Goal: Information Seeking & Learning: Find specific fact

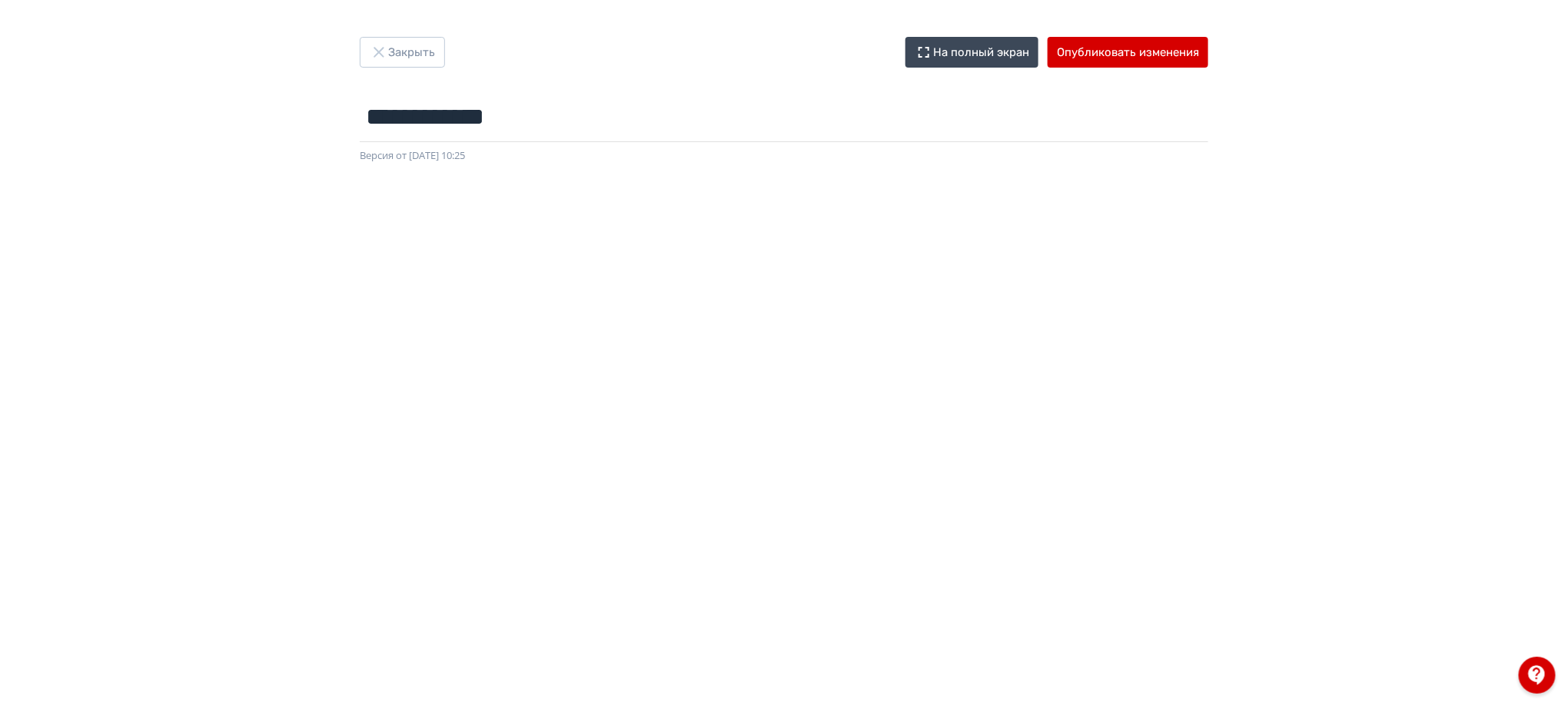
click at [408, 68] on div "**********" at bounding box center [783, 100] width 922 height 127
click at [412, 53] on button "Закрыть" at bounding box center [402, 52] width 85 height 31
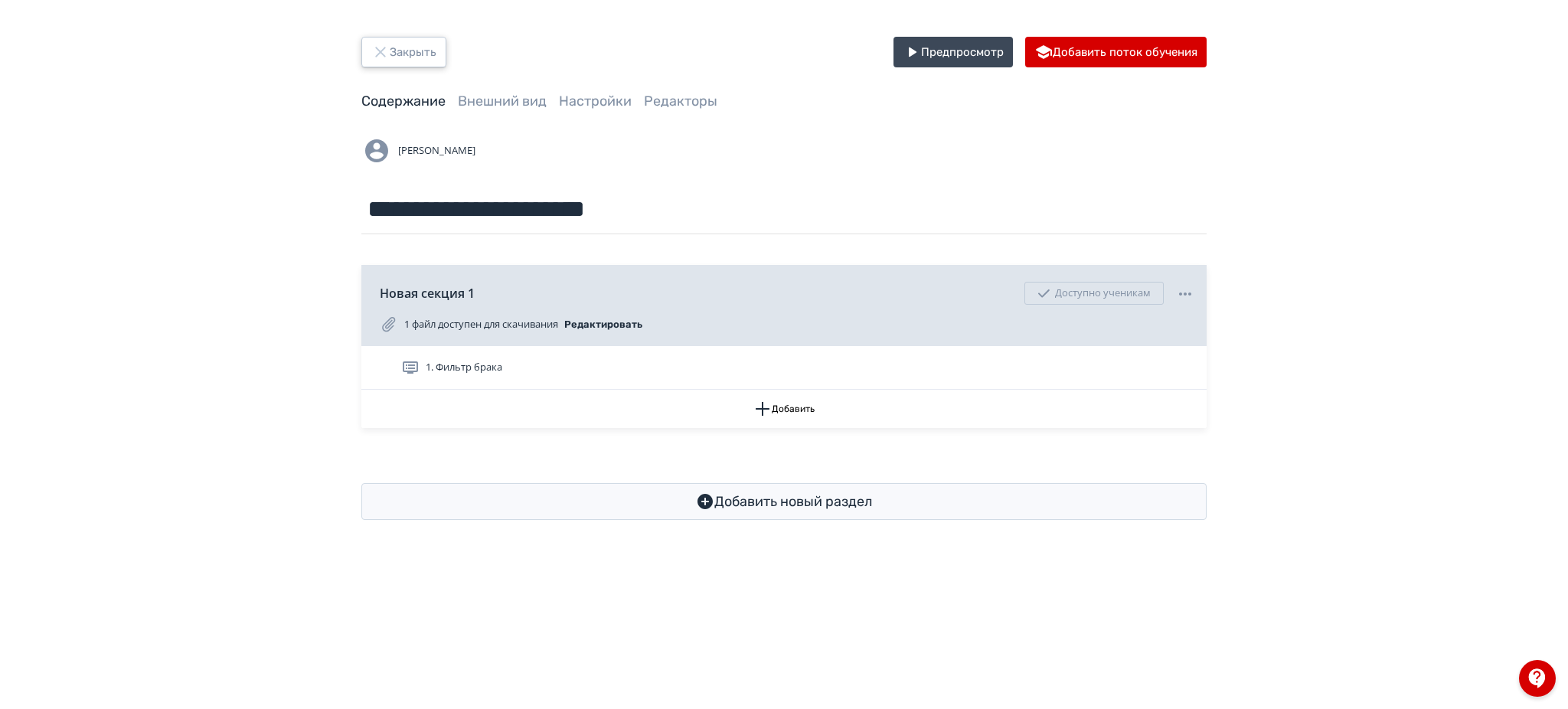
click at [411, 52] on button "Закрыть" at bounding box center [404, 52] width 85 height 31
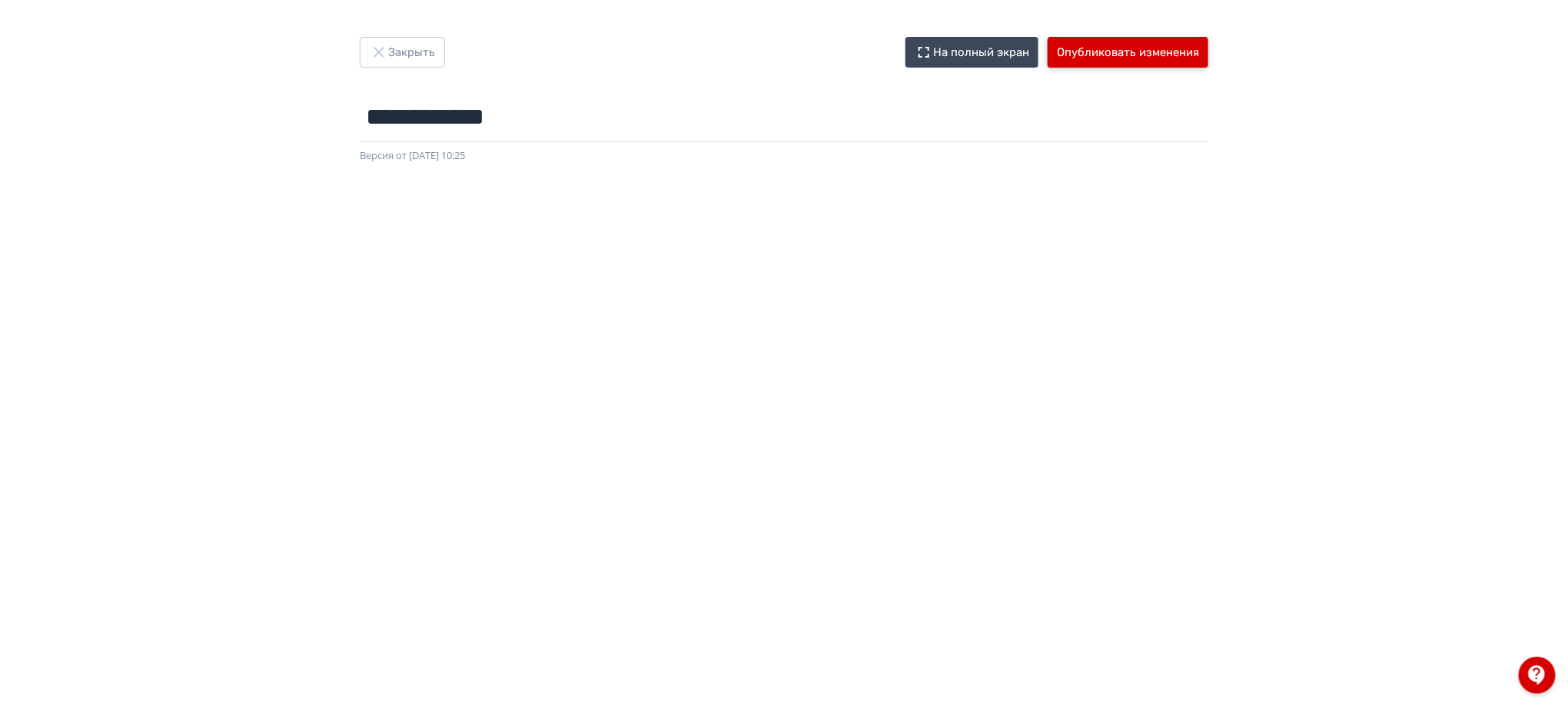
click at [1175, 53] on button "Опубликовать изменения" at bounding box center [1128, 52] width 160 height 31
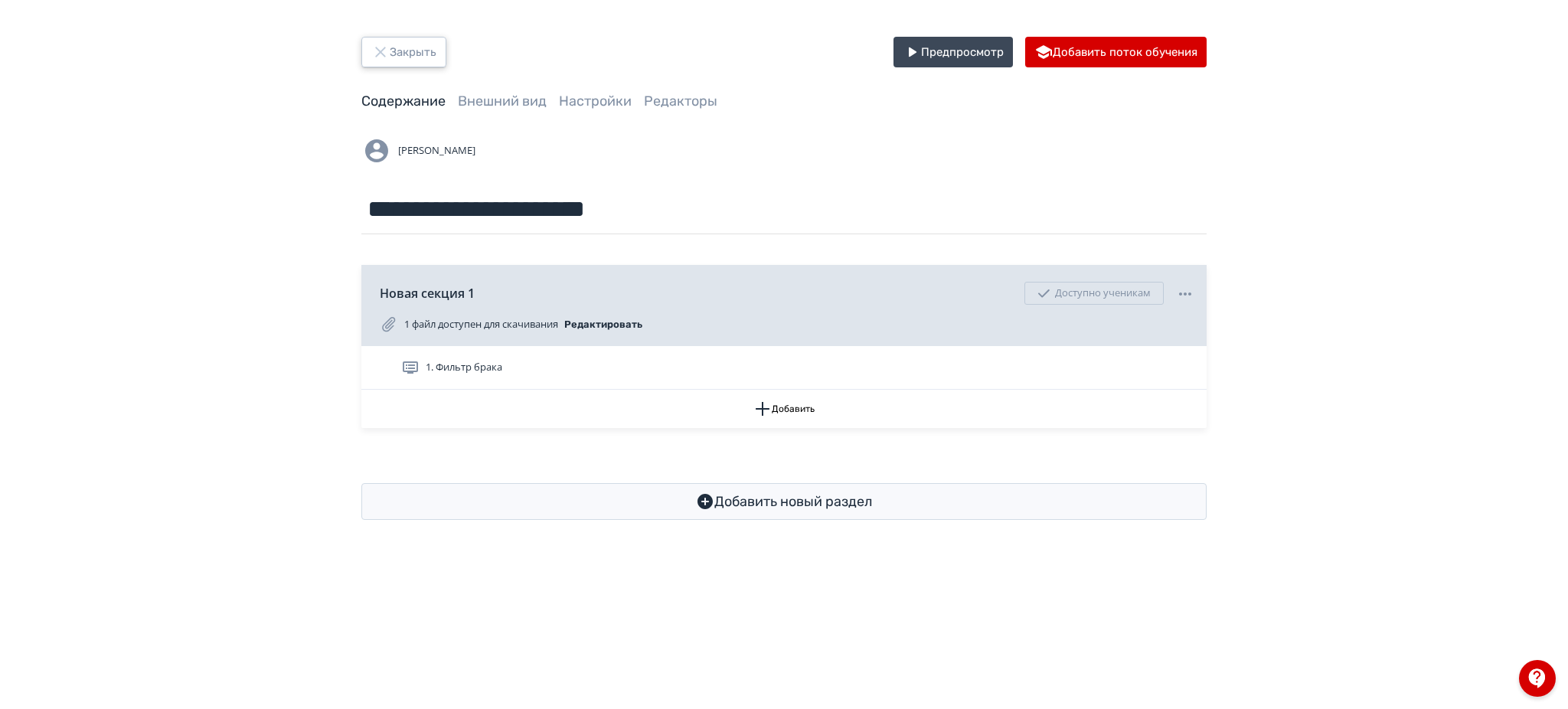
click at [423, 56] on button "Закрыть" at bounding box center [404, 52] width 85 height 31
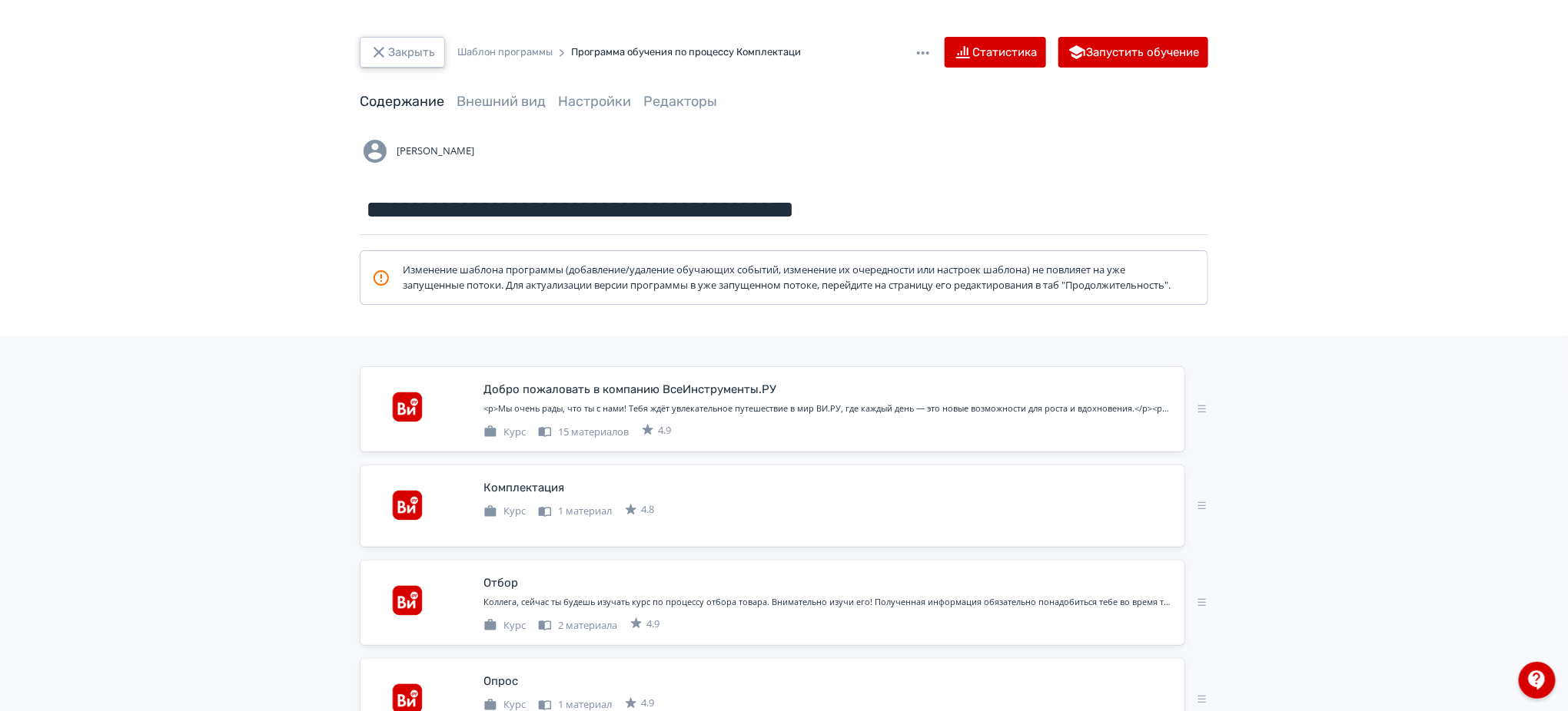
click at [425, 56] on button "Закрыть" at bounding box center [402, 52] width 85 height 31
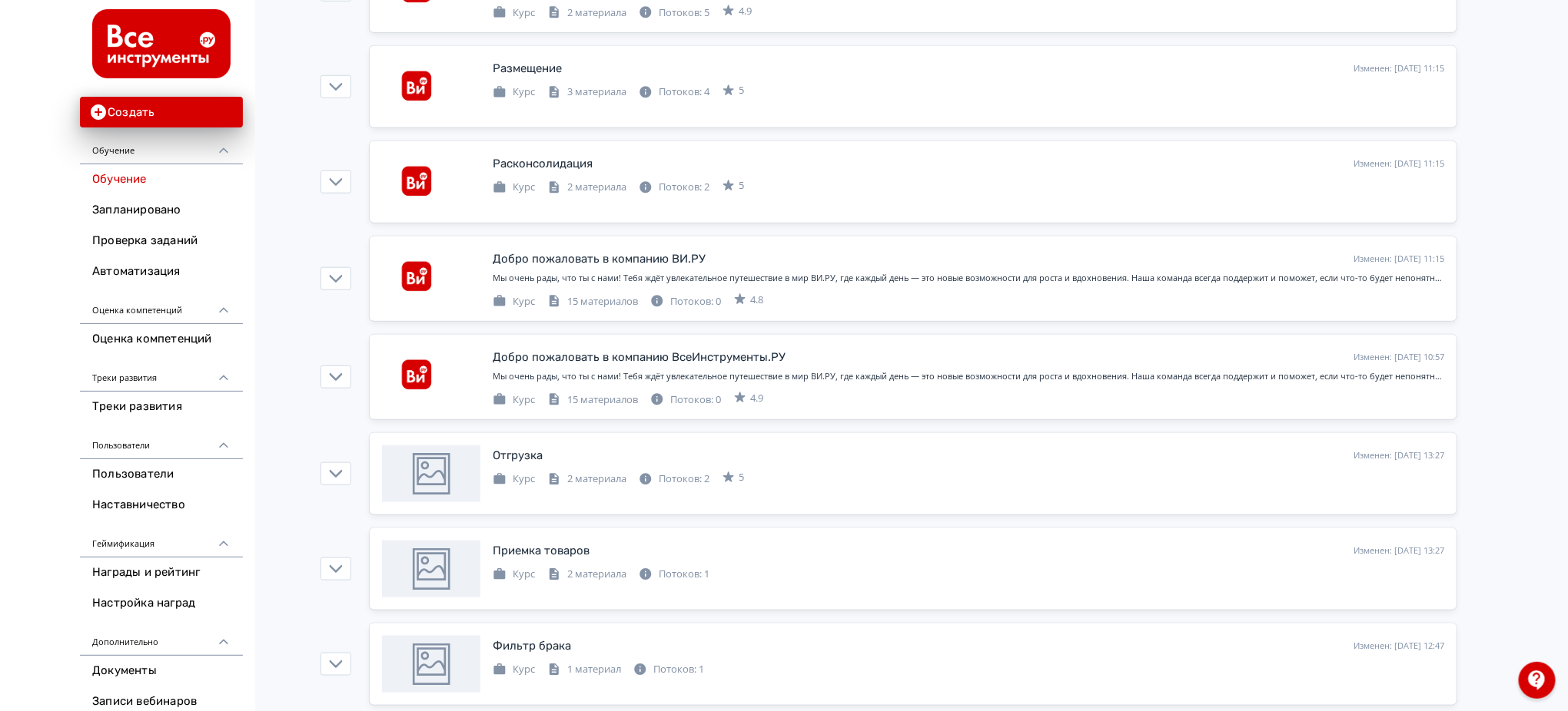
scroll to position [717, 0]
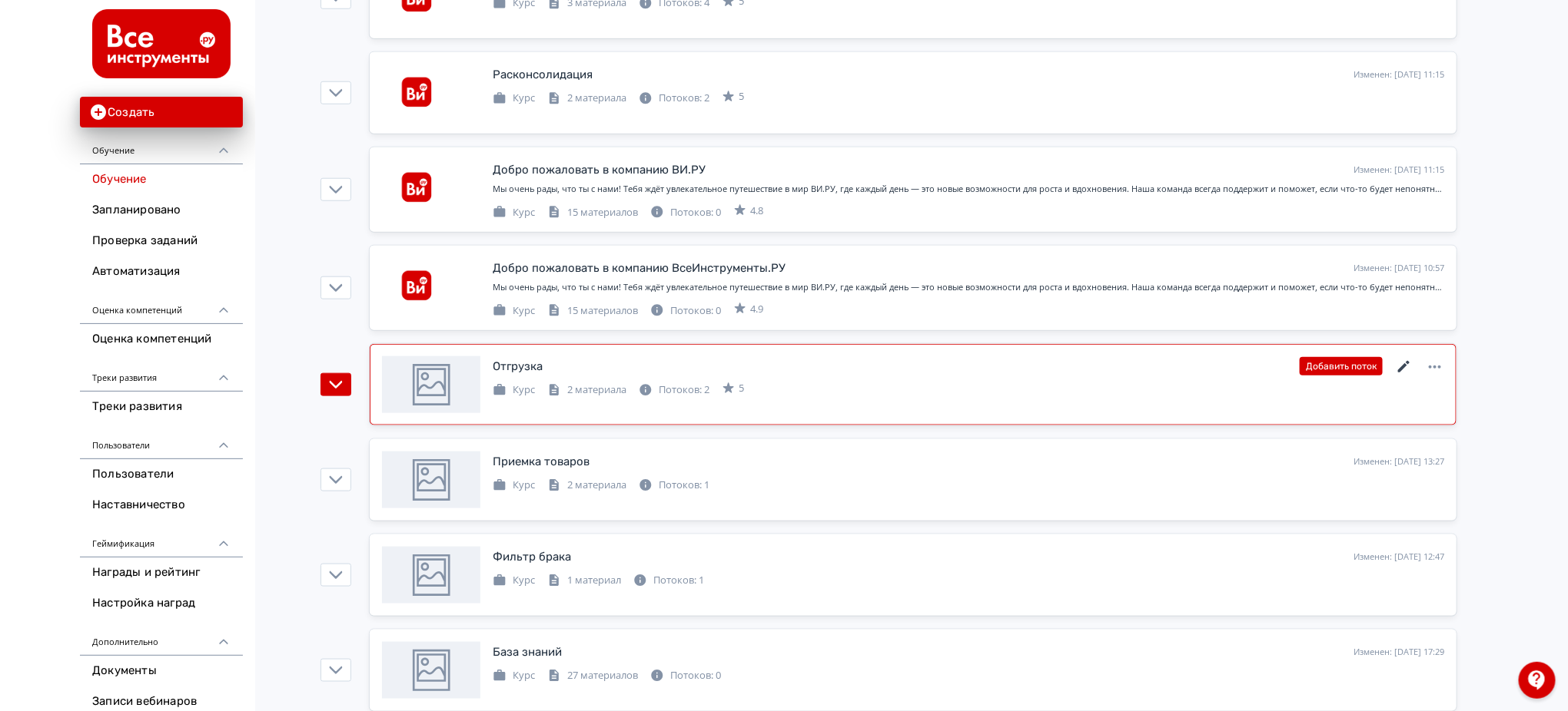
click at [1399, 367] on icon at bounding box center [1404, 367] width 18 height 18
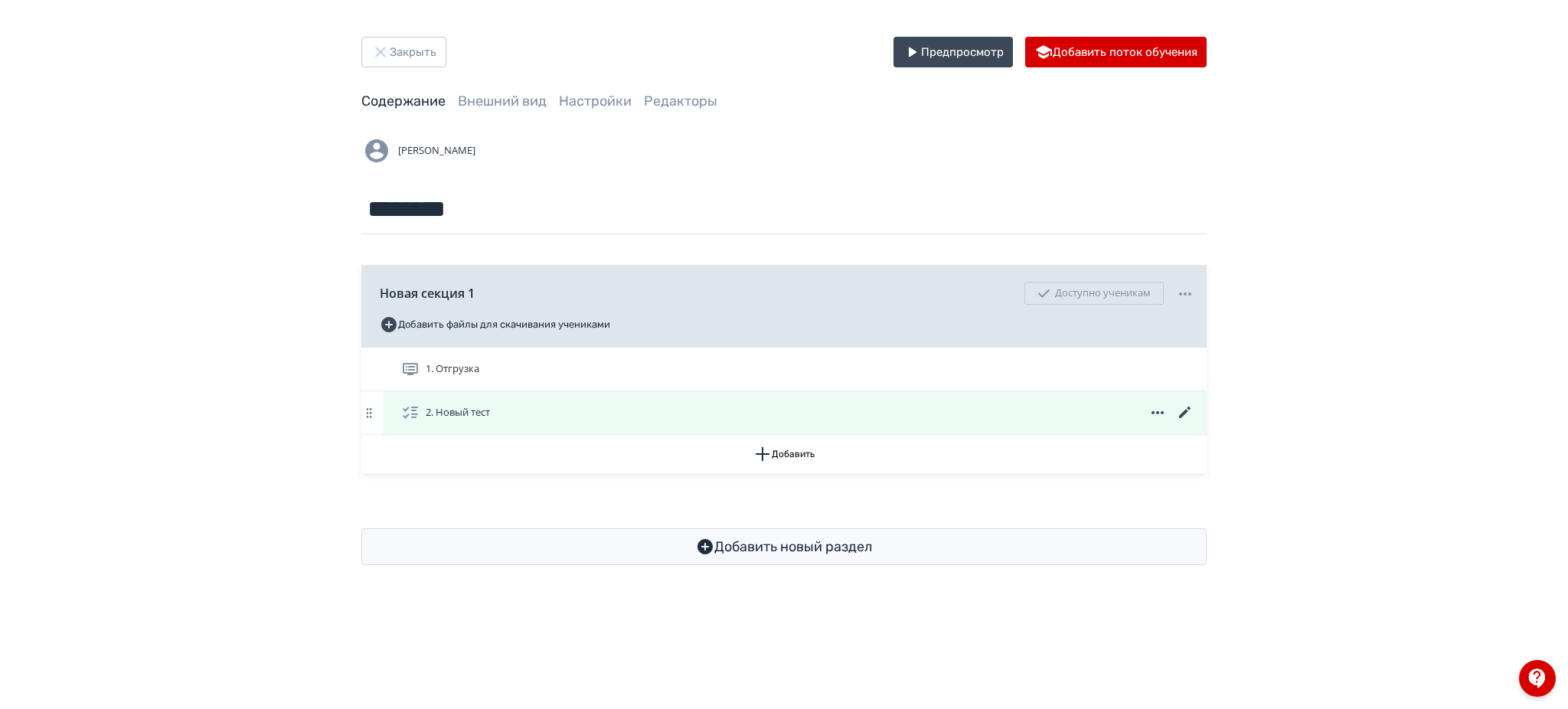
click at [1187, 411] on icon at bounding box center [1185, 413] width 18 height 18
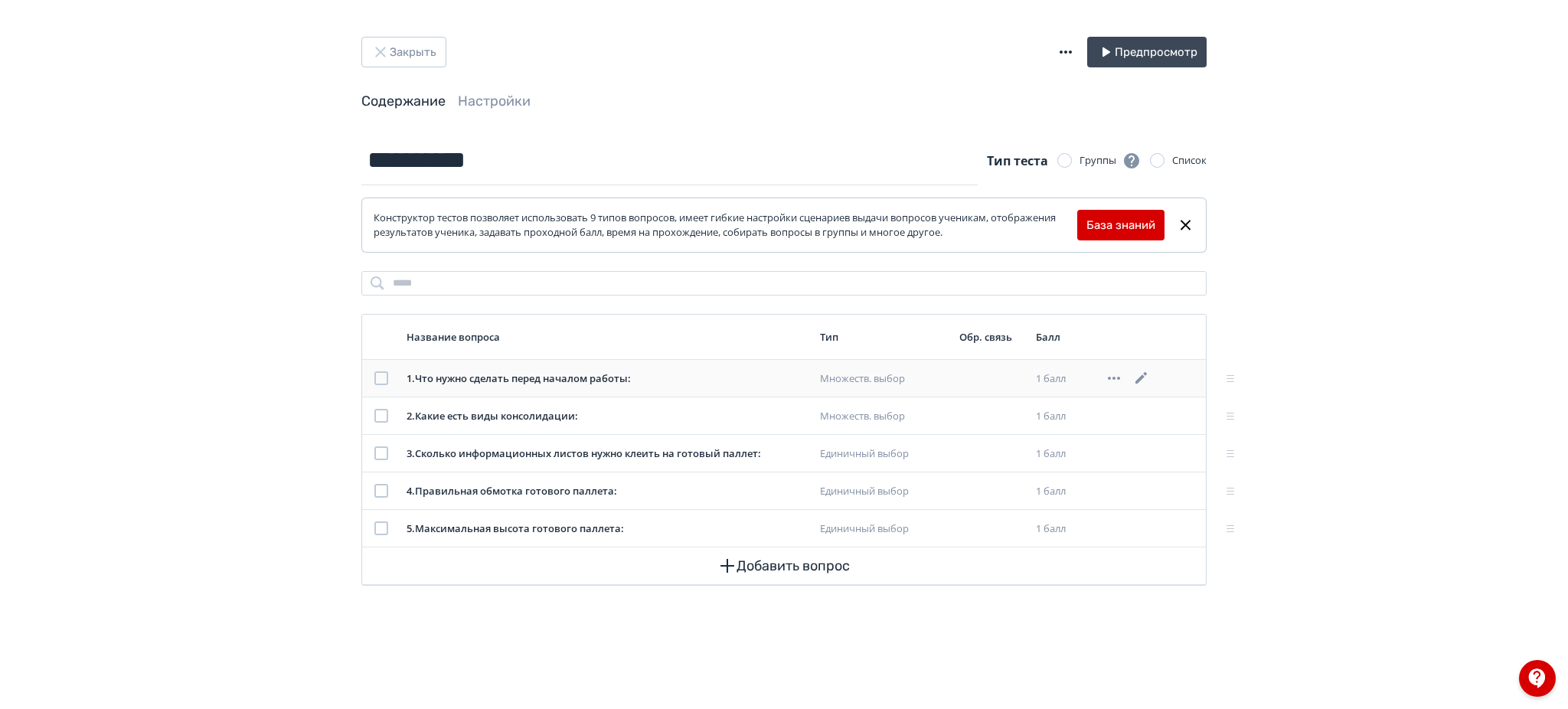
click at [1146, 376] on icon at bounding box center [1142, 378] width 18 height 18
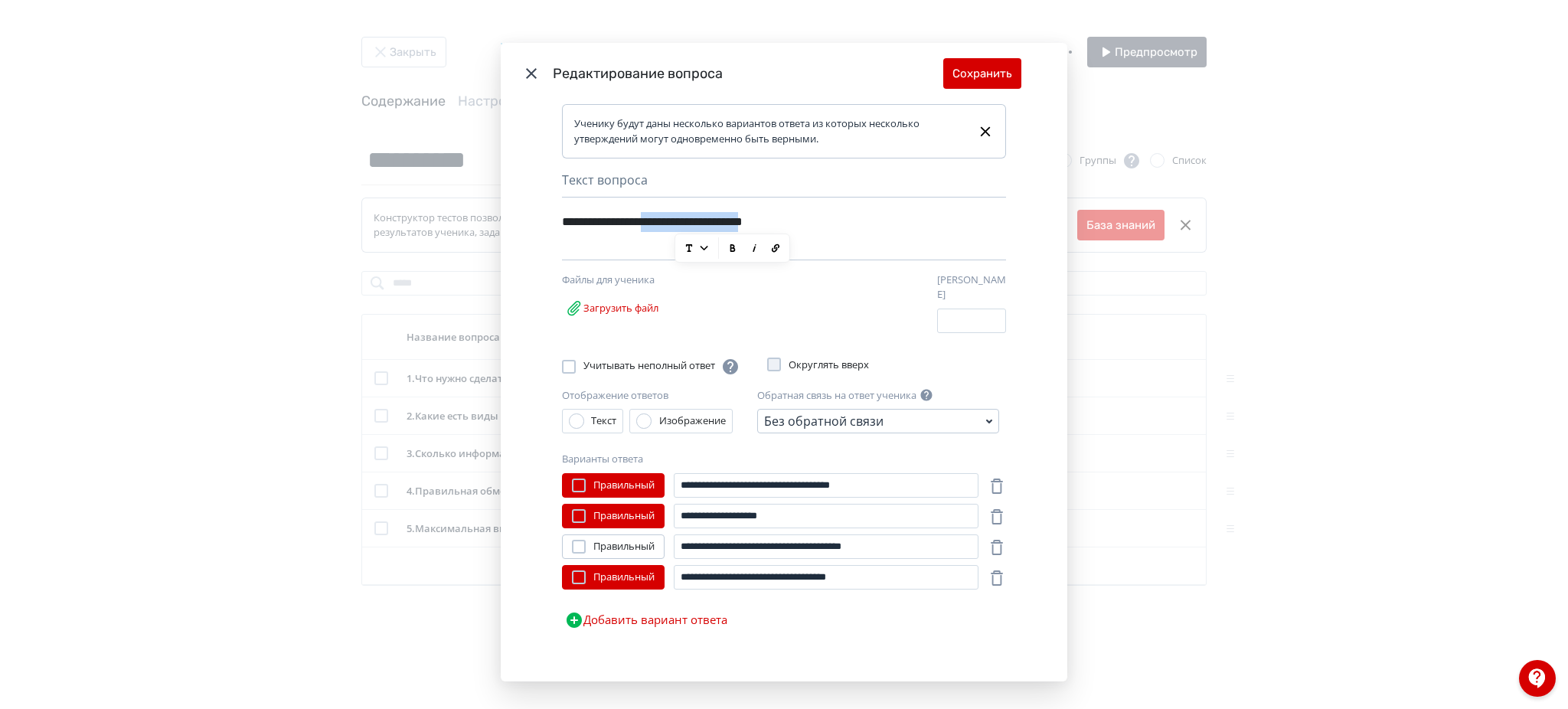
drag, startPoint x: 671, startPoint y: 225, endPoint x: 814, endPoint y: 226, distance: 143.0
click at [814, 226] on div "**********" at bounding box center [758, 221] width 392 height 29
click at [1023, 192] on div "**********" at bounding box center [784, 392] width 566 height 577
click at [975, 55] on header "Редактирование вопроса Сохранить" at bounding box center [784, 73] width 566 height 62
click at [985, 72] on button "Сохранить" at bounding box center [983, 73] width 78 height 31
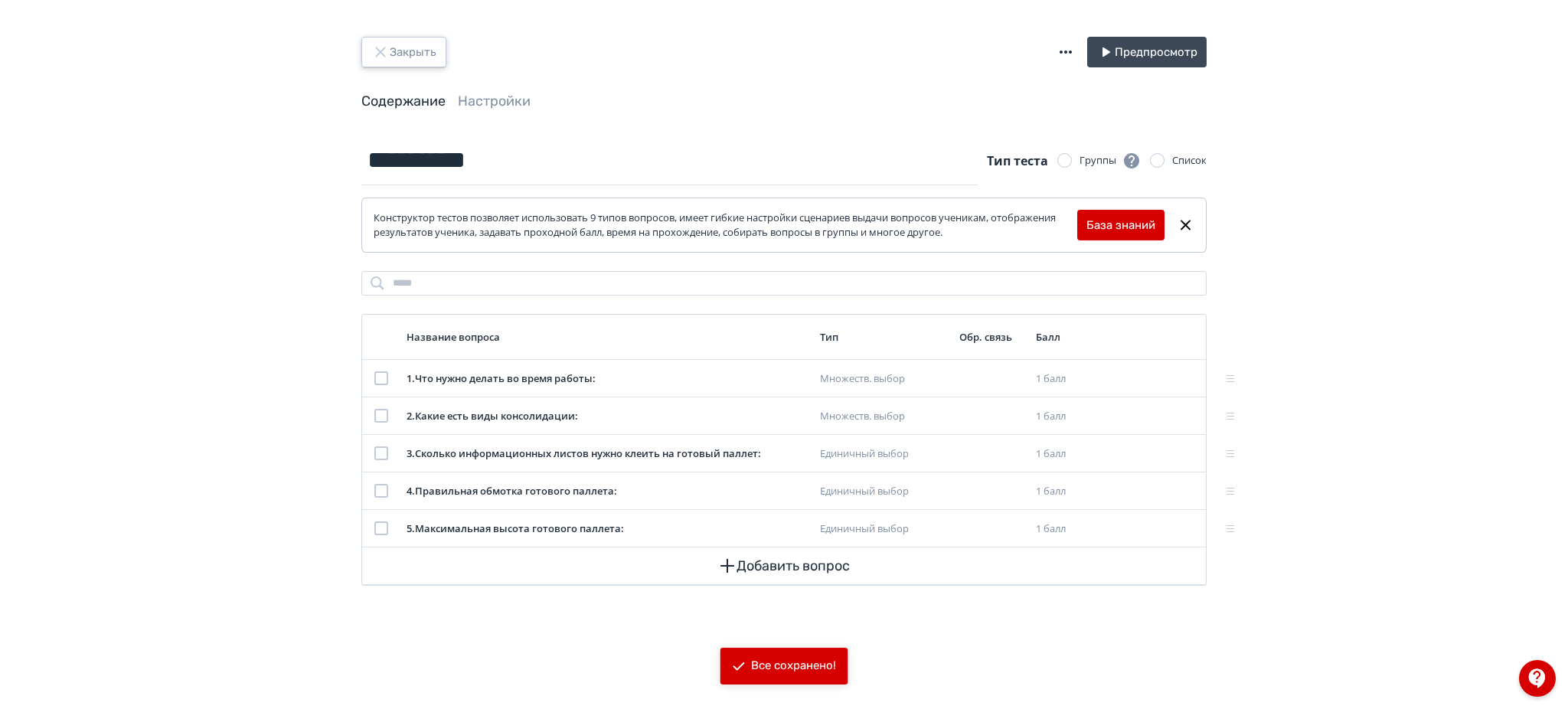
click at [376, 51] on icon "button" at bounding box center [381, 52] width 18 height 18
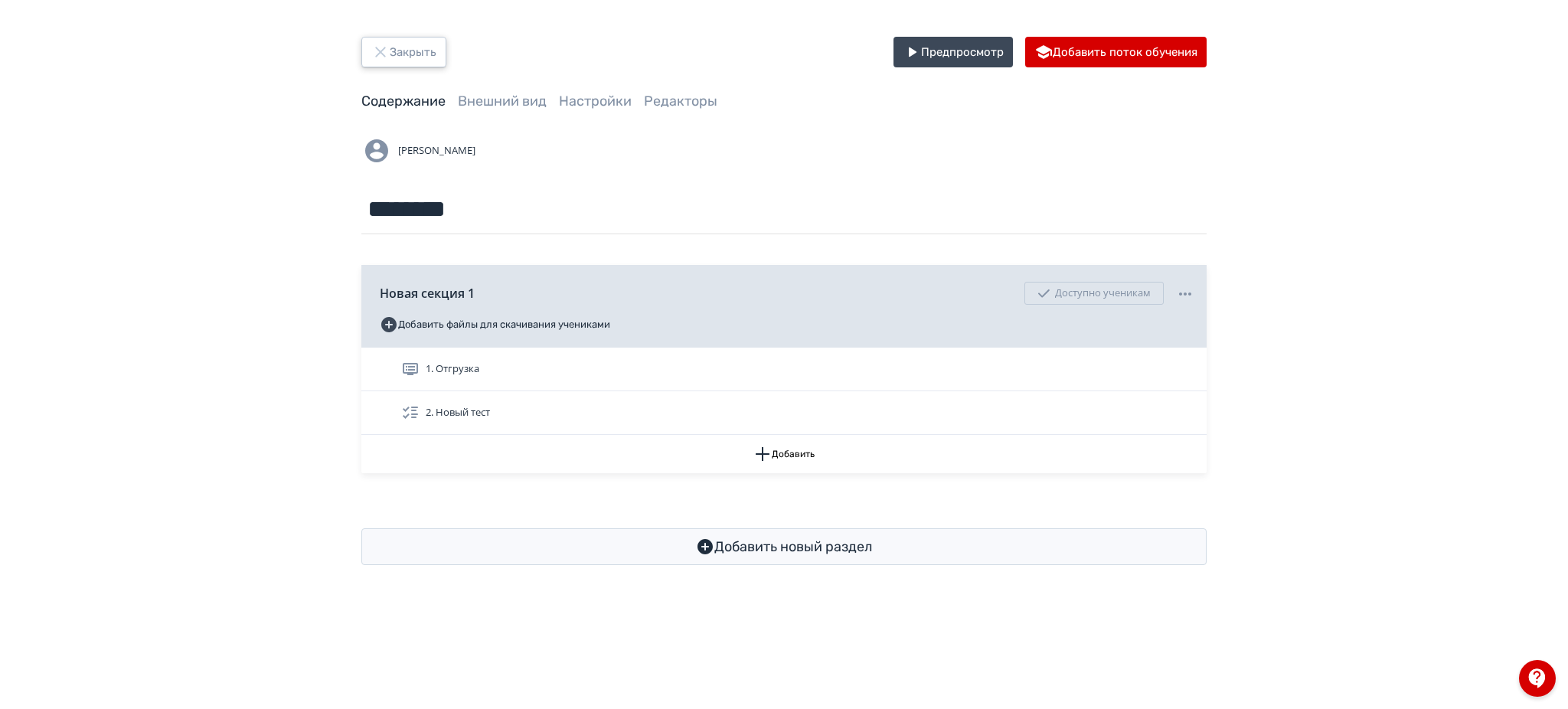
click at [406, 50] on button "Закрыть" at bounding box center [404, 52] width 85 height 31
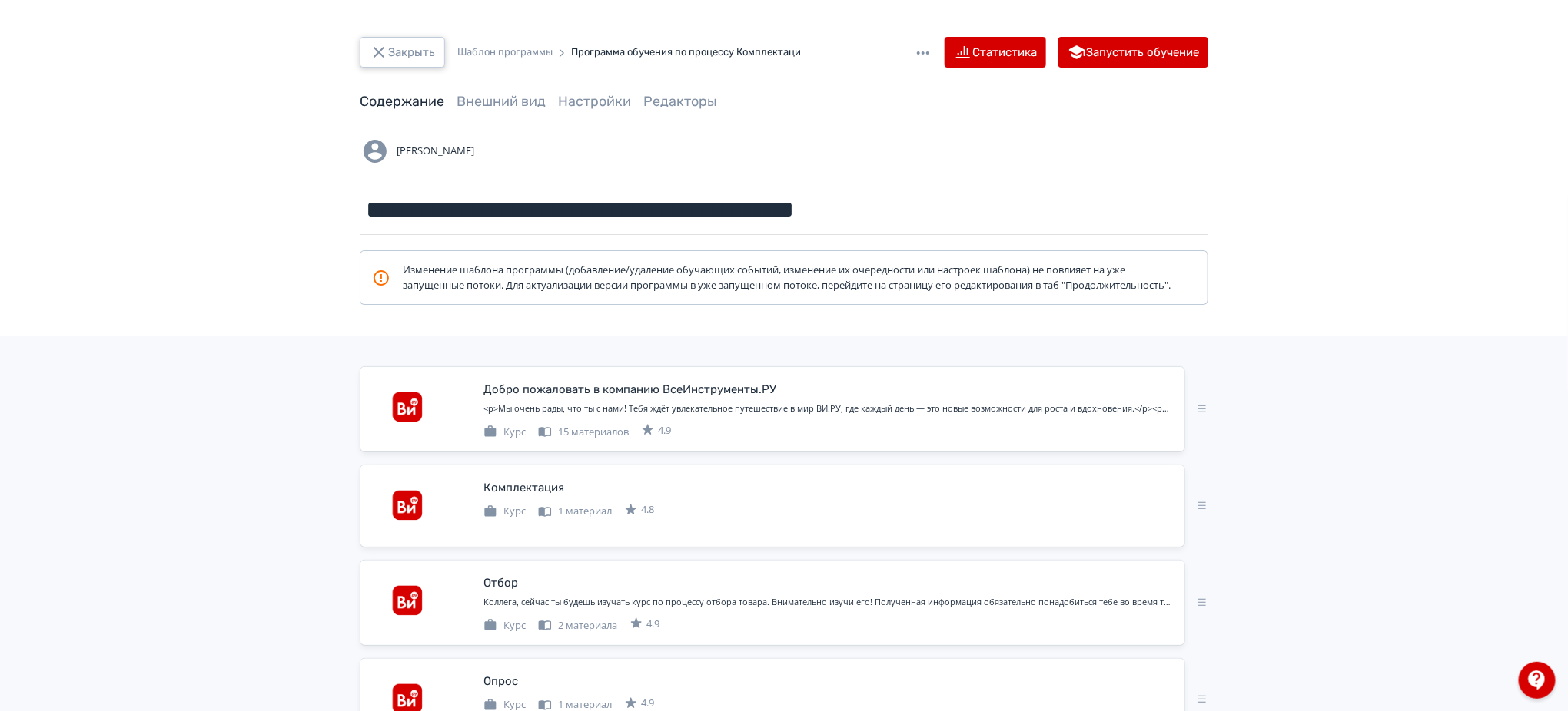
click at [407, 53] on button "Закрыть" at bounding box center [402, 52] width 85 height 31
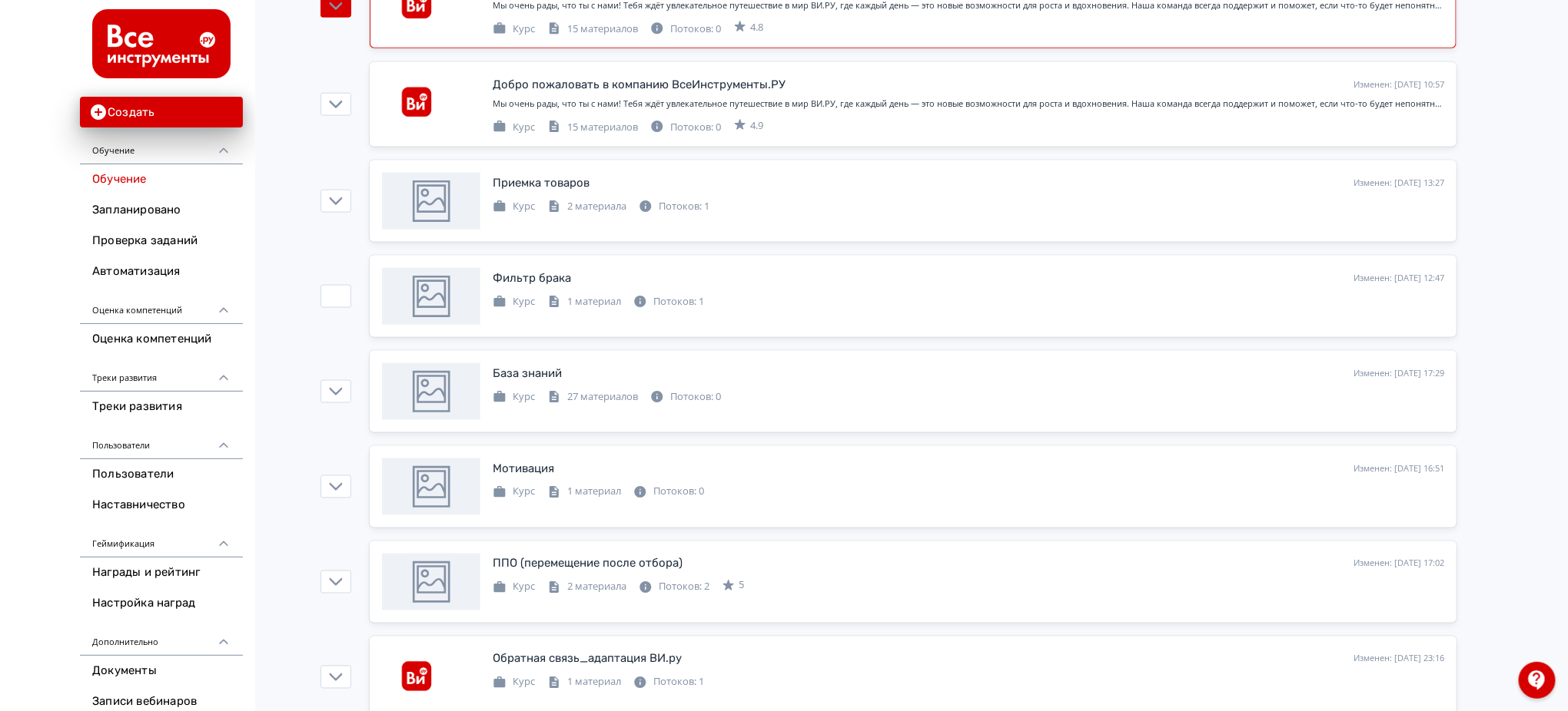
scroll to position [717, 0]
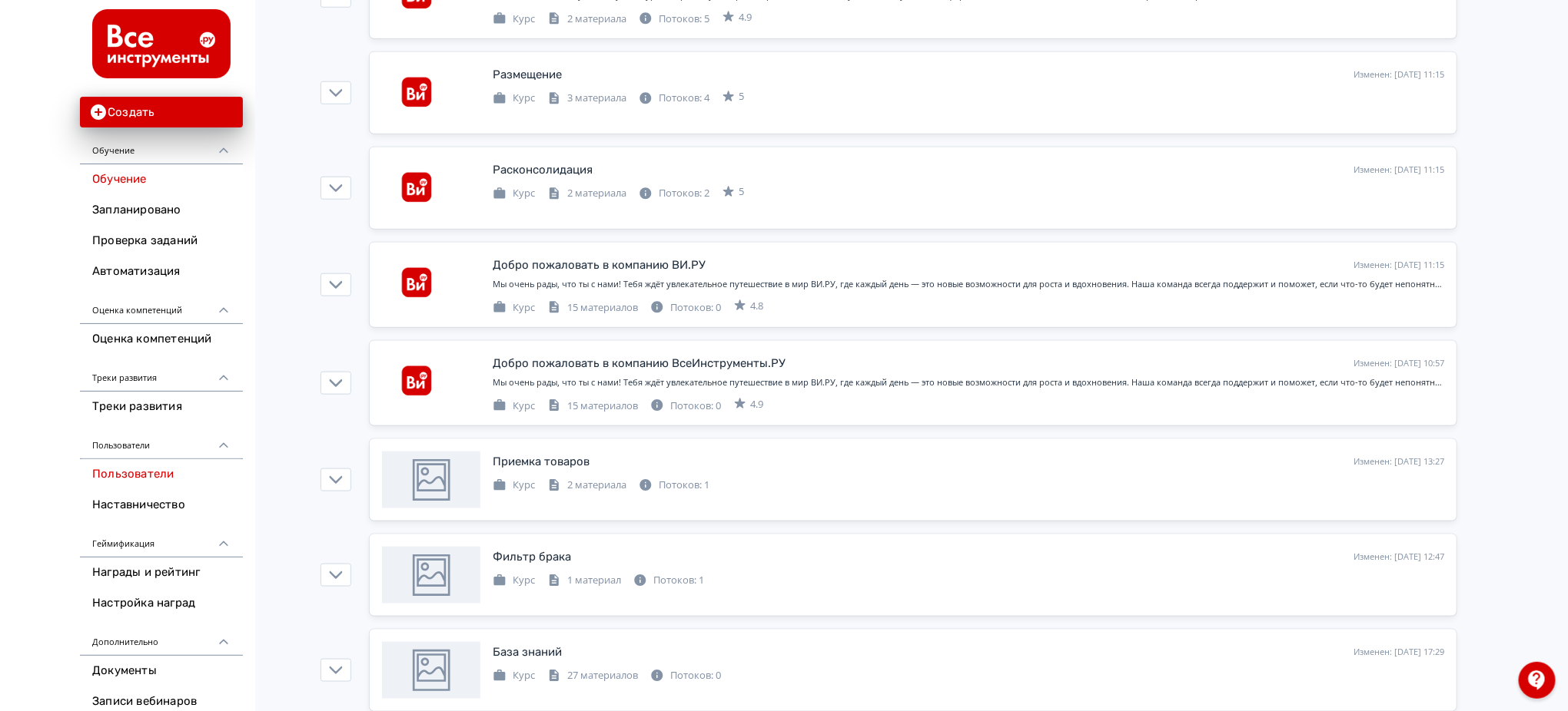
click at [129, 478] on link "Пользователи" at bounding box center [161, 475] width 163 height 31
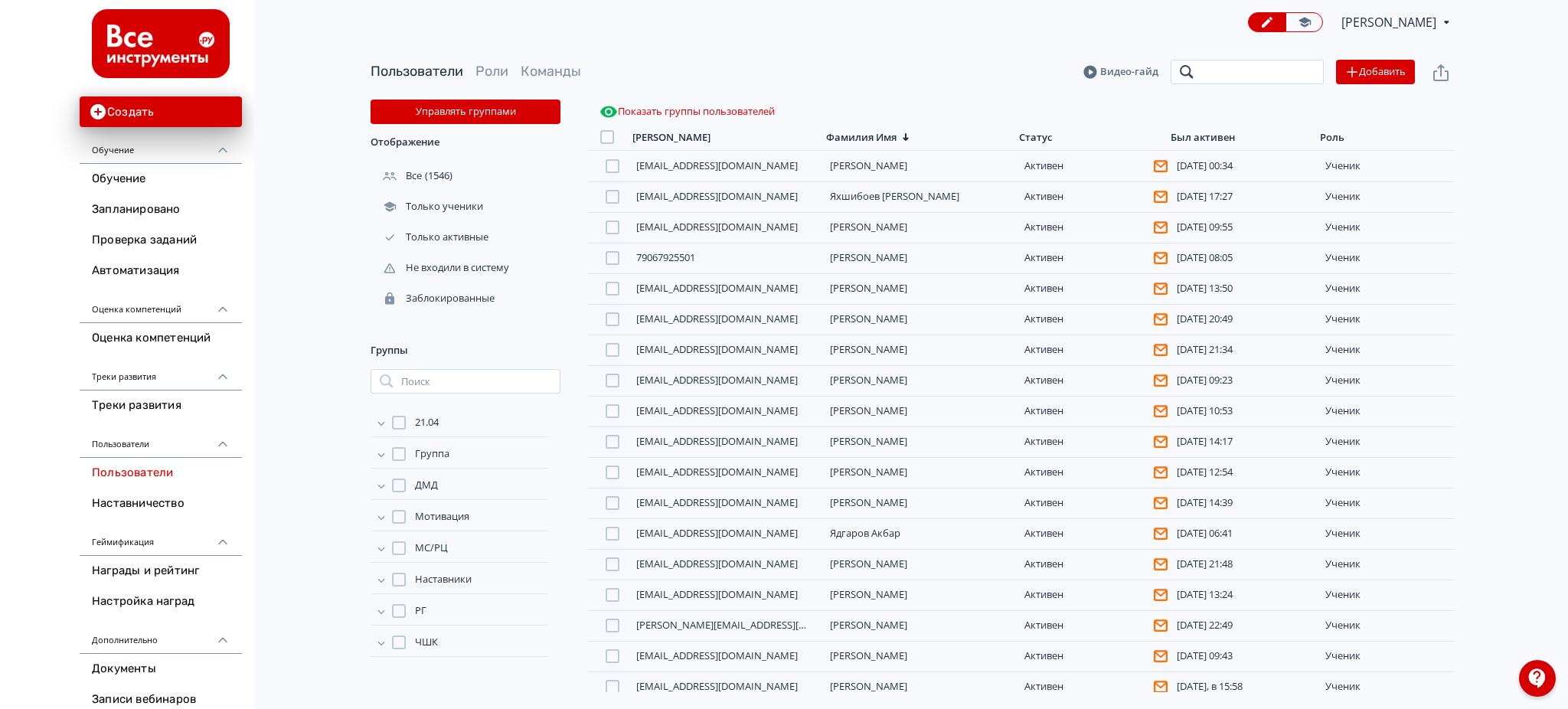
click at [1252, 80] on input "search" at bounding box center [1247, 72] width 153 height 24
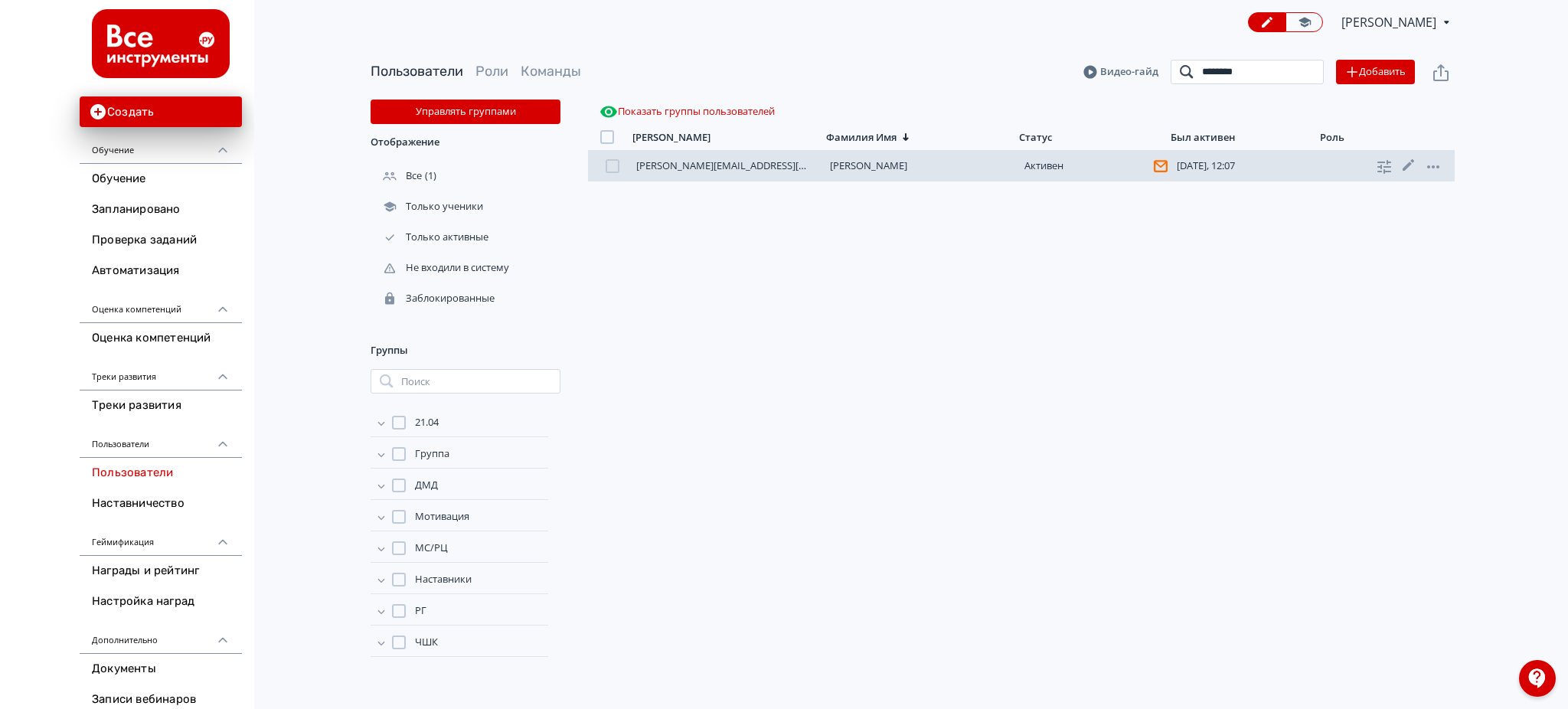
type input "********"
click at [887, 171] on link "[PERSON_NAME]" at bounding box center [869, 165] width 77 height 14
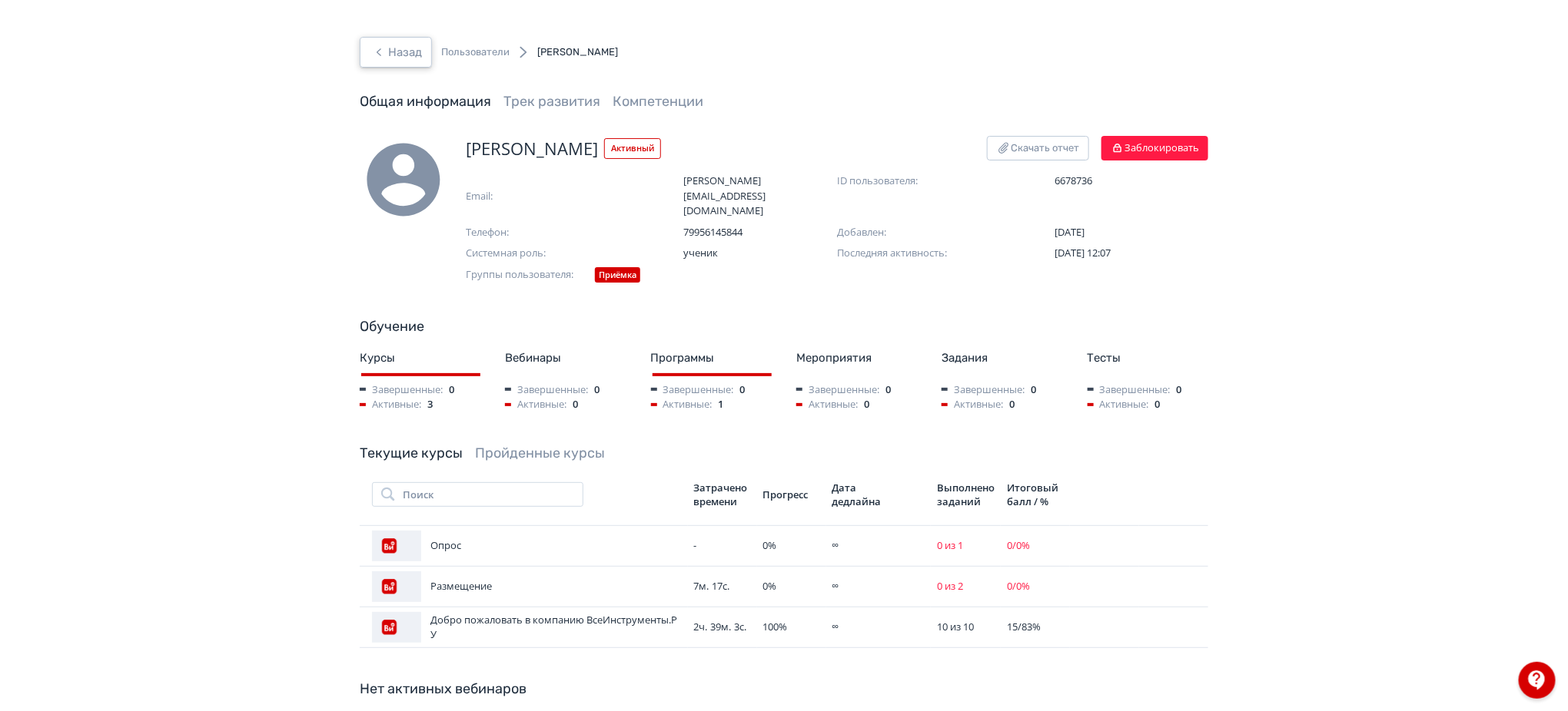
click at [398, 46] on button "Назад" at bounding box center [395, 52] width 72 height 31
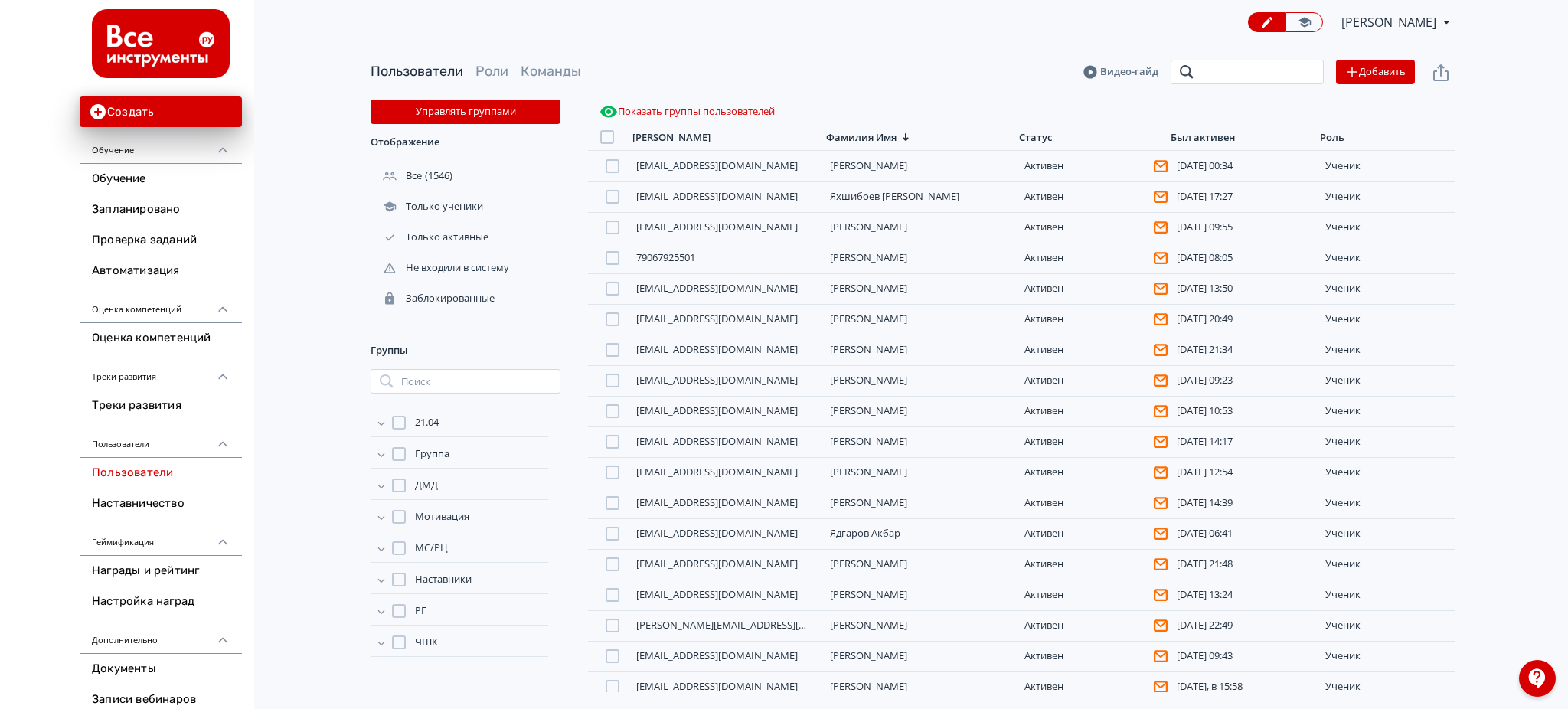
click at [1262, 69] on input "search" at bounding box center [1247, 72] width 153 height 24
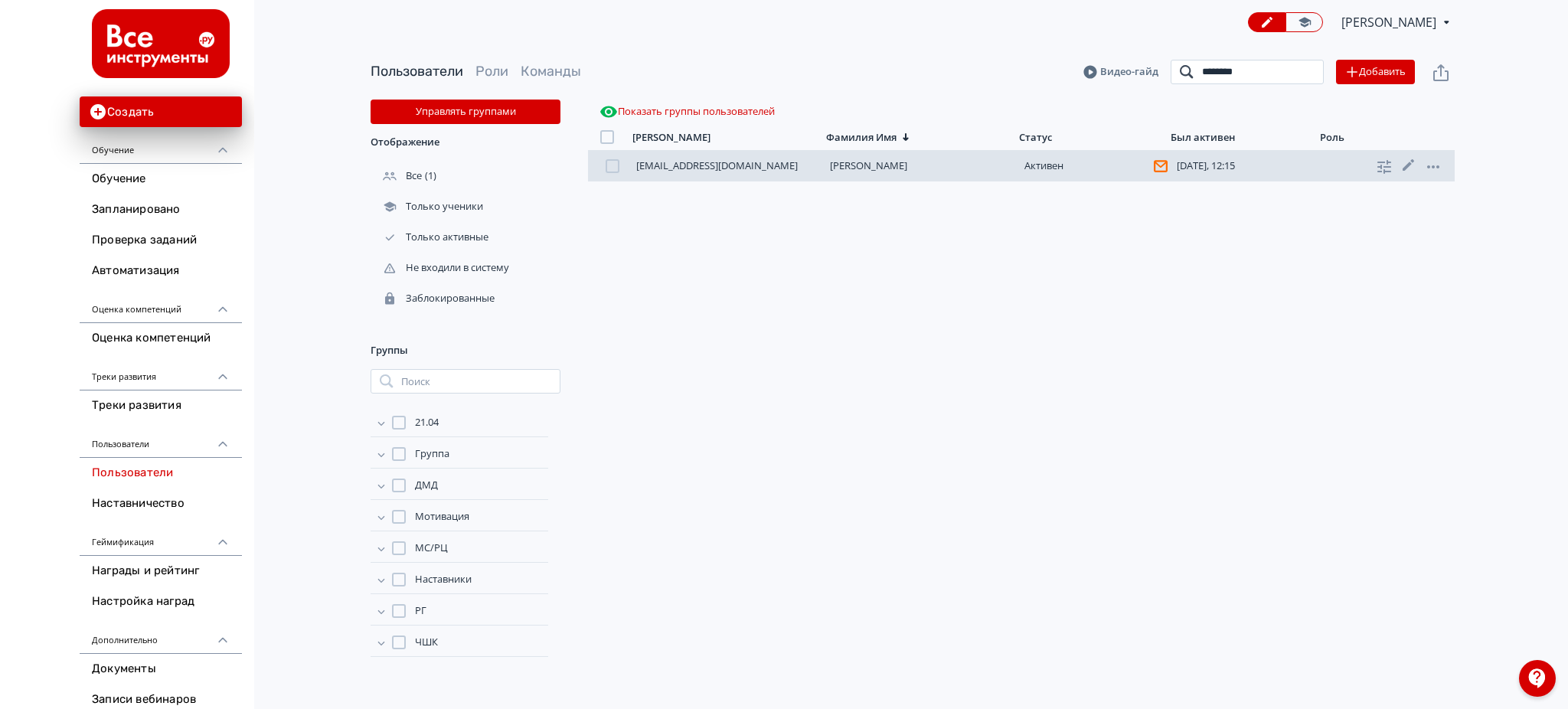
type input "********"
click at [901, 167] on link "[PERSON_NAME]" at bounding box center [869, 165] width 77 height 14
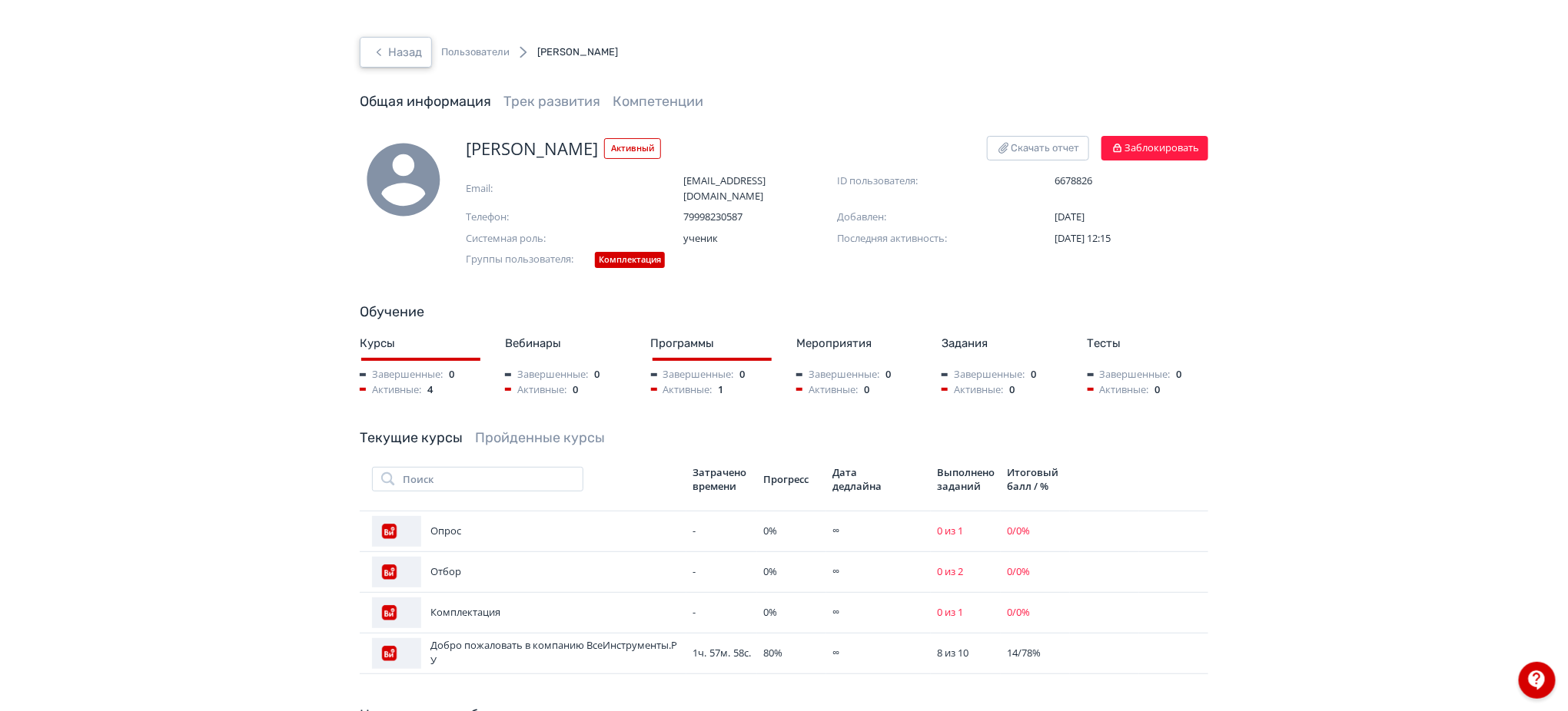
click at [397, 58] on button "Назад" at bounding box center [395, 52] width 72 height 31
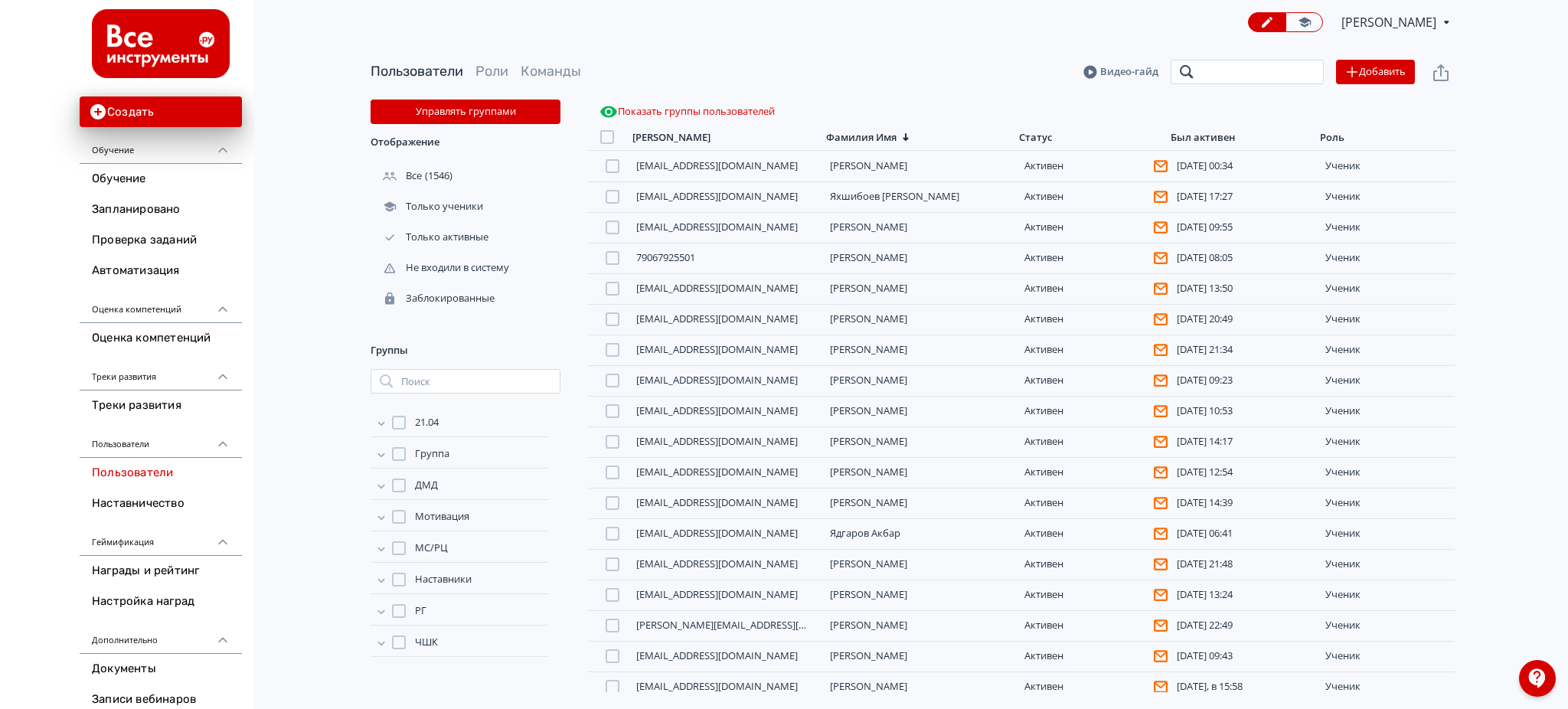
click at [1291, 72] on input "search" at bounding box center [1247, 72] width 153 height 24
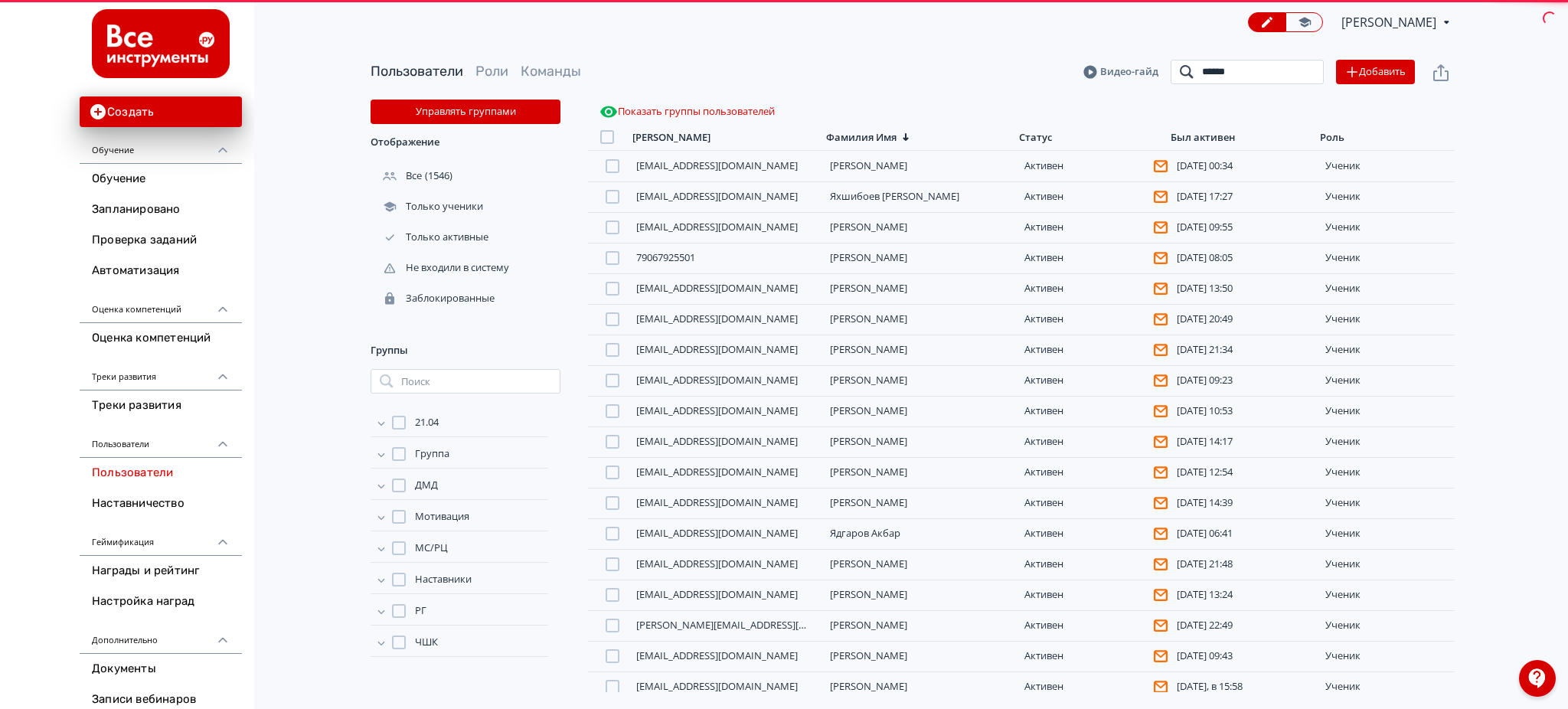
type input "*******"
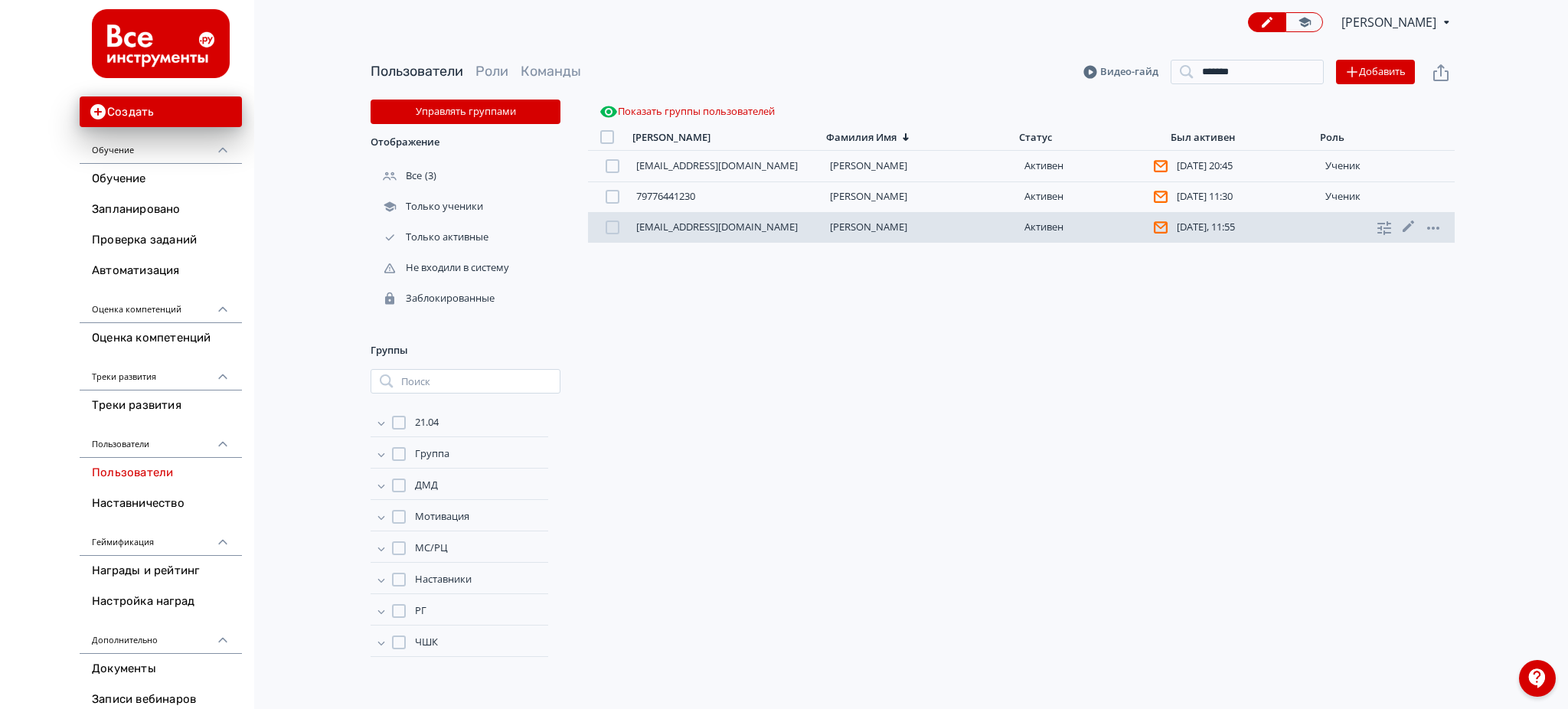
click at [902, 229] on link "[PERSON_NAME]" at bounding box center [869, 227] width 77 height 14
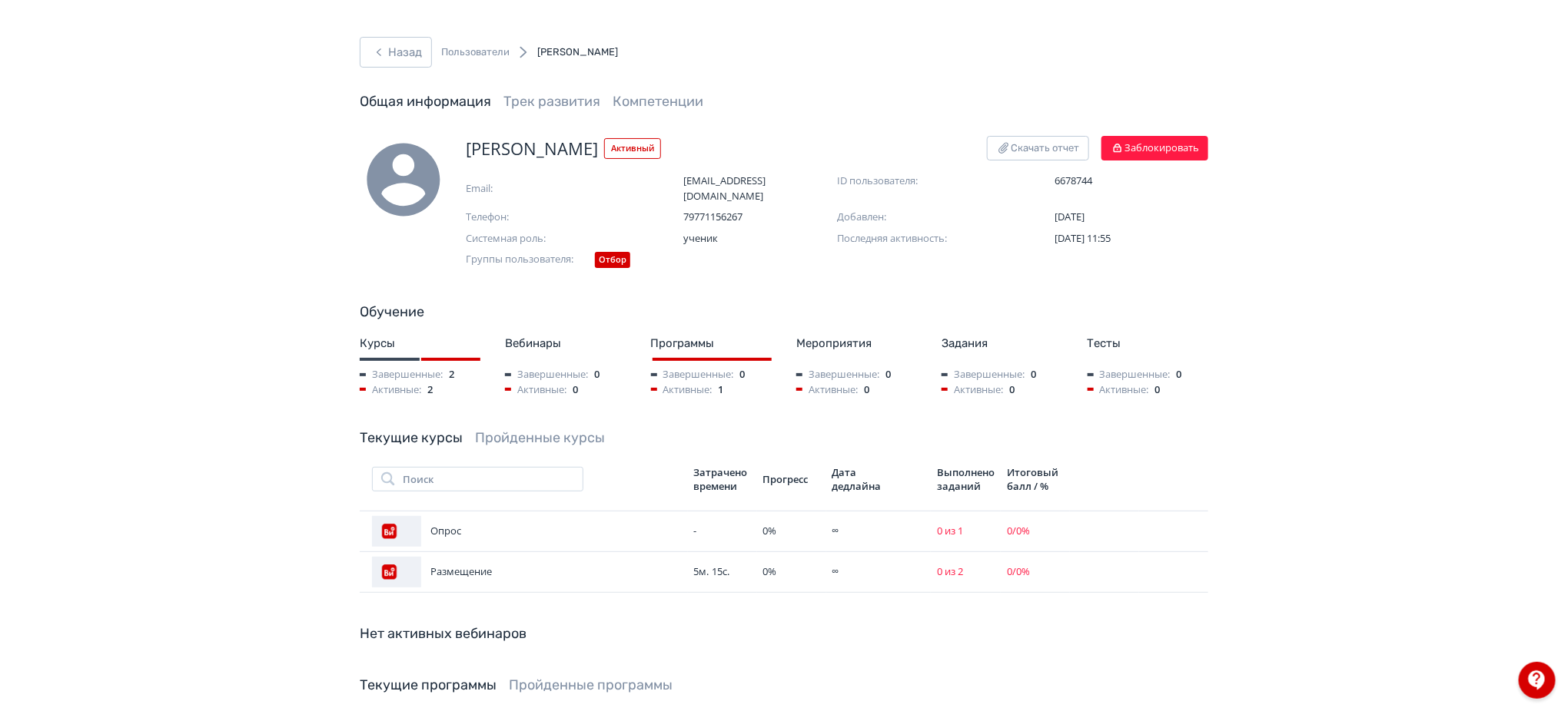
click at [549, 429] on link "Пройденные курсы" at bounding box center [539, 438] width 130 height 17
click at [406, 38] on button "Назад" at bounding box center [395, 52] width 72 height 31
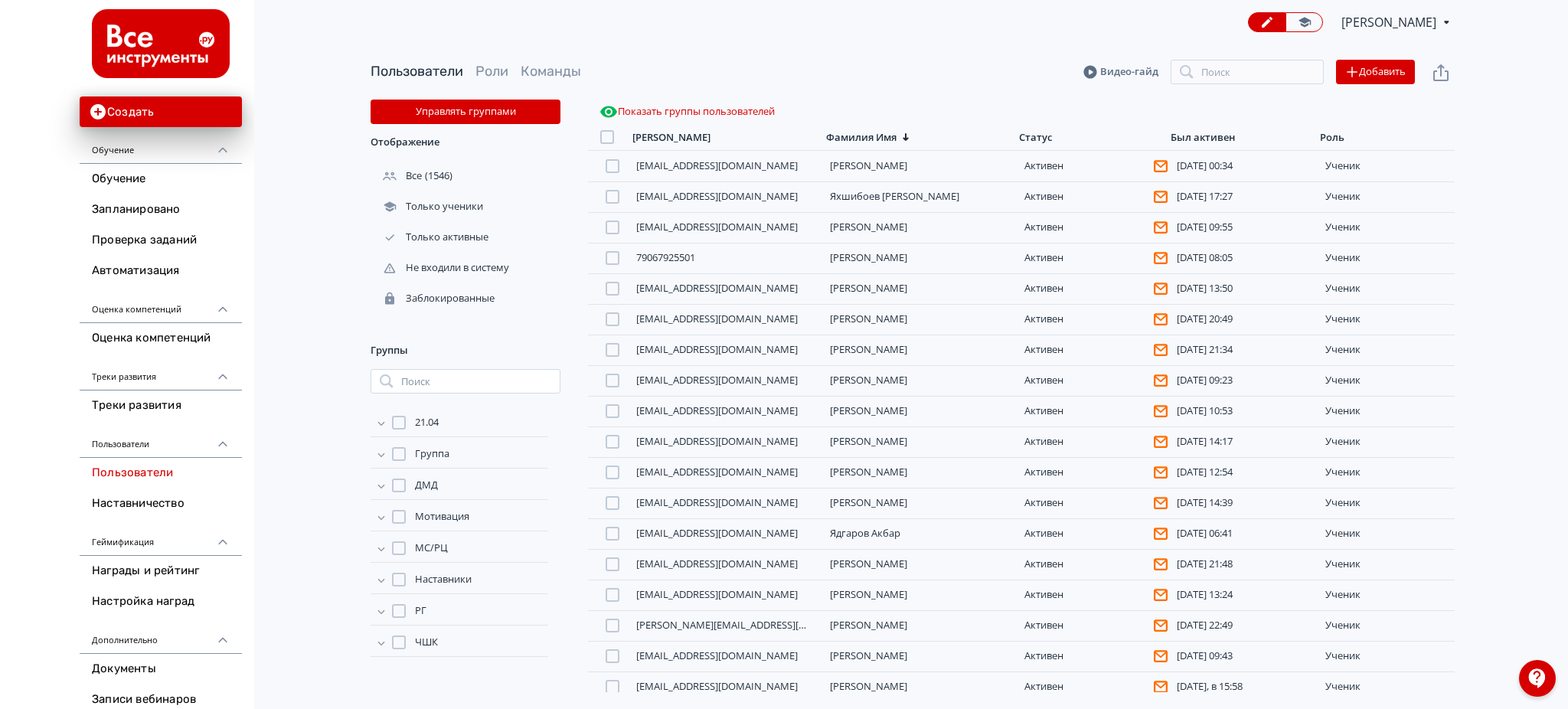
click at [1237, 84] on div "Пользователи Роли Команды Видео-гайд Поиск Добавить" at bounding box center [913, 72] width 1084 height 55
drag, startPoint x: 1239, startPoint y: 72, endPoint x: 1248, endPoint y: 69, distance: 9.5
click at [1239, 72] on input "search" at bounding box center [1247, 72] width 153 height 24
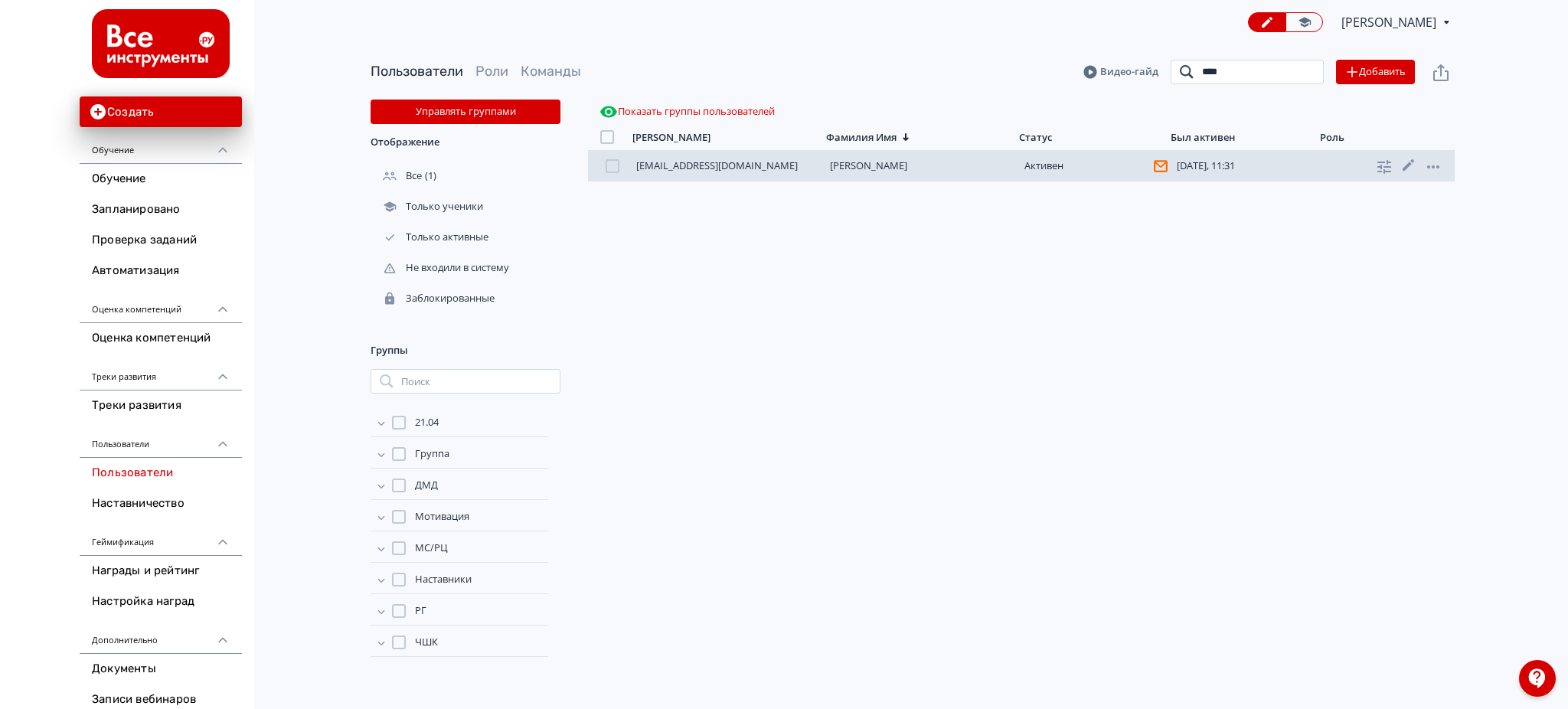
type input "****"
click at [866, 157] on div "[EMAIL_ADDRESS][DOMAIN_NAME] [PERSON_NAME] [PERSON_NAME][DATE], 11:31 ученик" at bounding box center [1021, 166] width 867 height 31
click at [867, 169] on link "[PERSON_NAME]" at bounding box center [869, 165] width 77 height 14
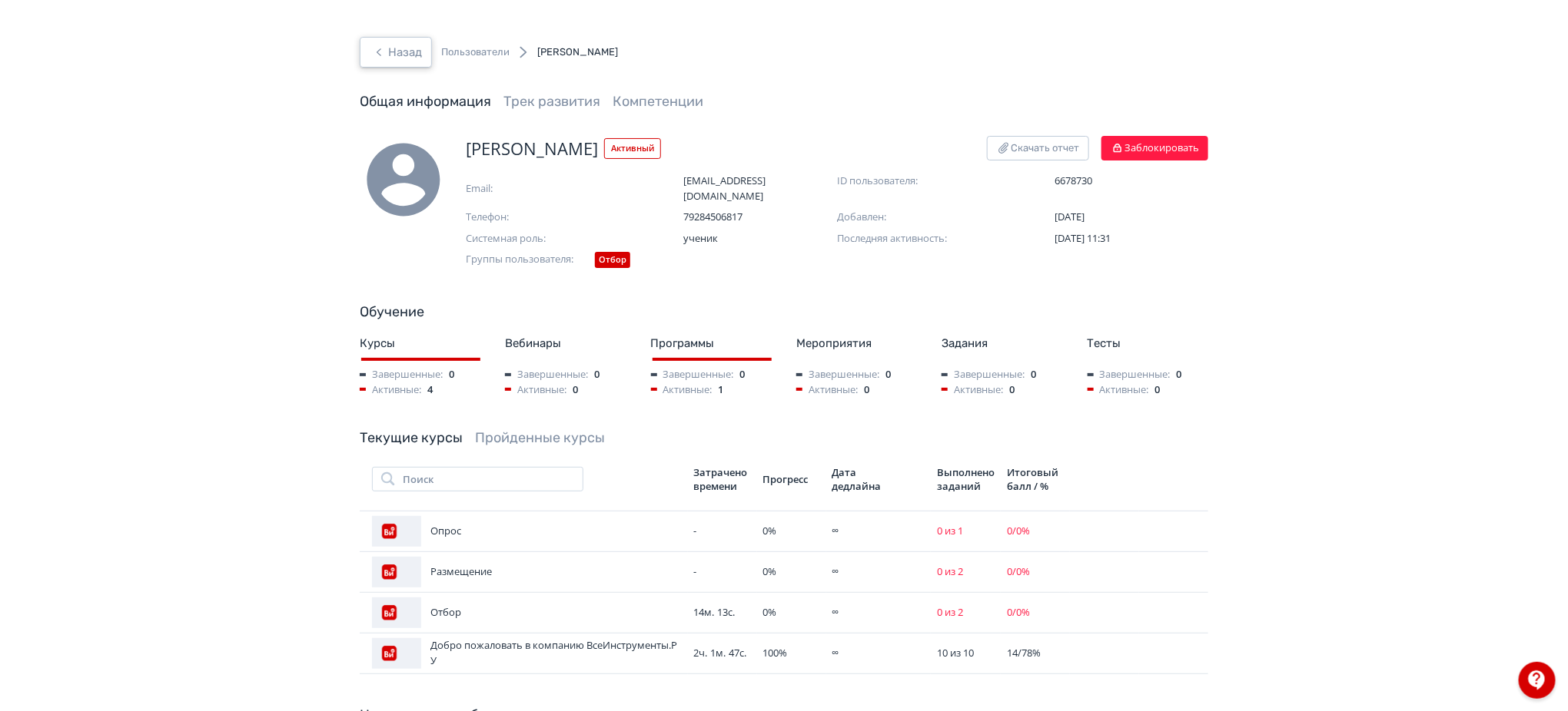
click at [396, 49] on button "Назад" at bounding box center [395, 52] width 72 height 31
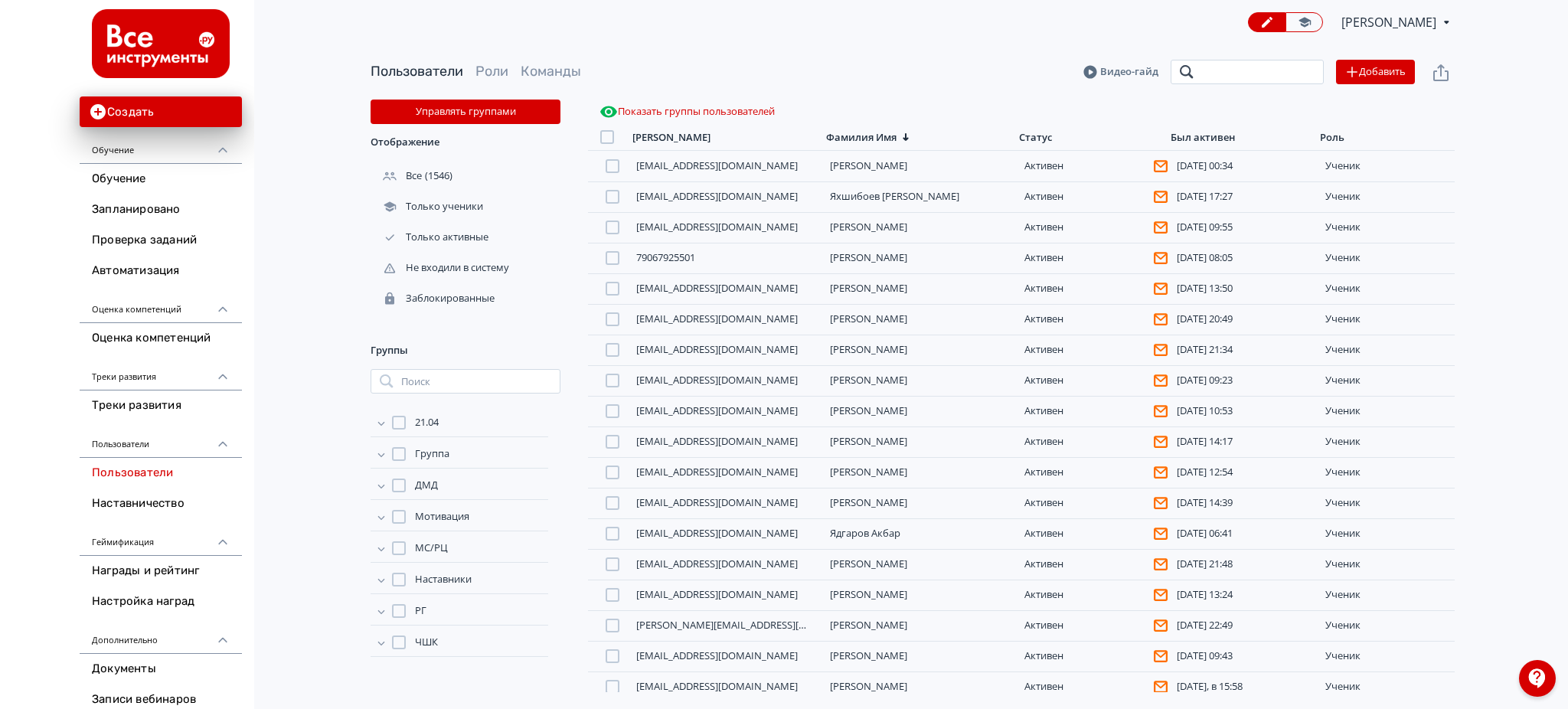
click at [1269, 71] on input "search" at bounding box center [1247, 72] width 153 height 24
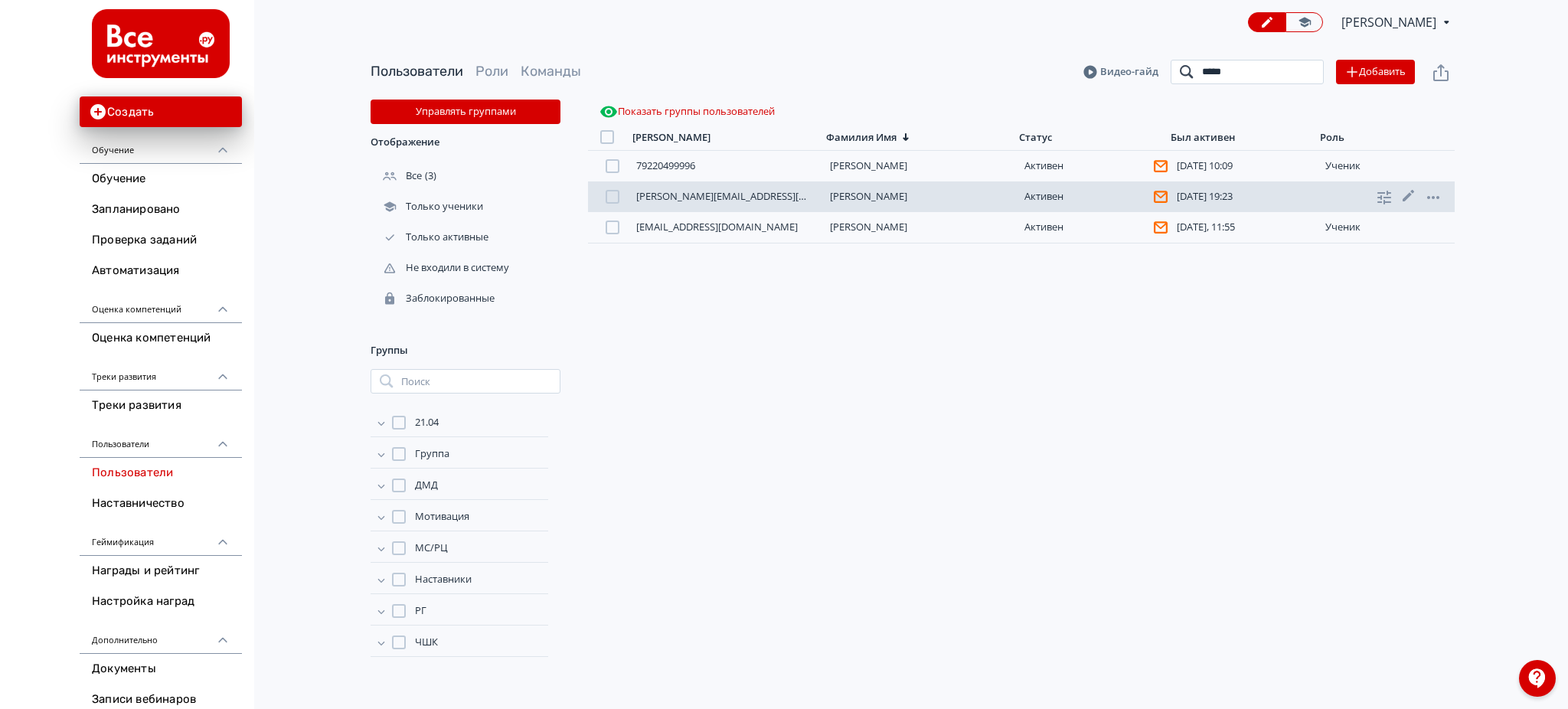
type input "*****"
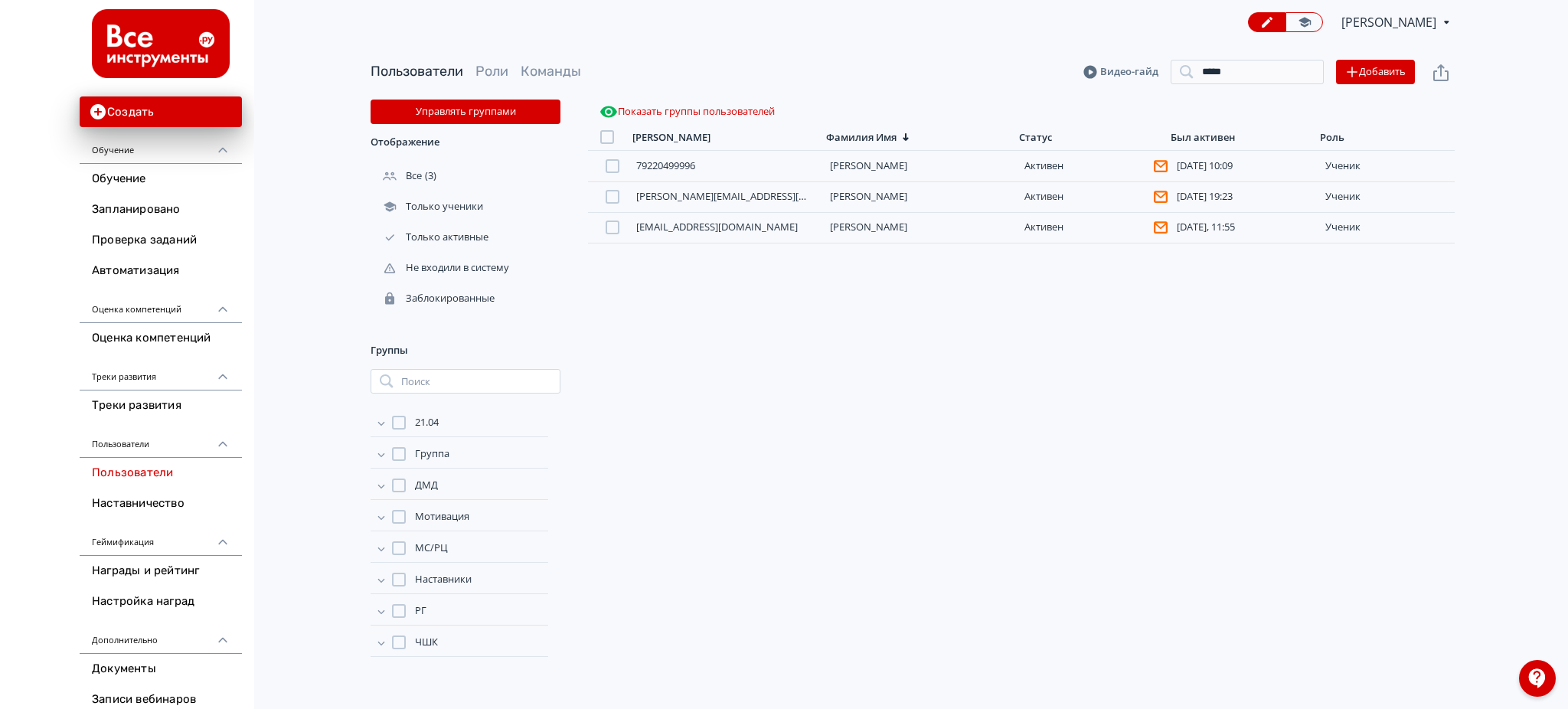
click at [890, 269] on div "79220499996 [PERSON_NAME] [DATE] 10:09 ученик [PERSON_NAME][EMAIL_ADDRESS][DOMA…" at bounding box center [1021, 422] width 867 height 542
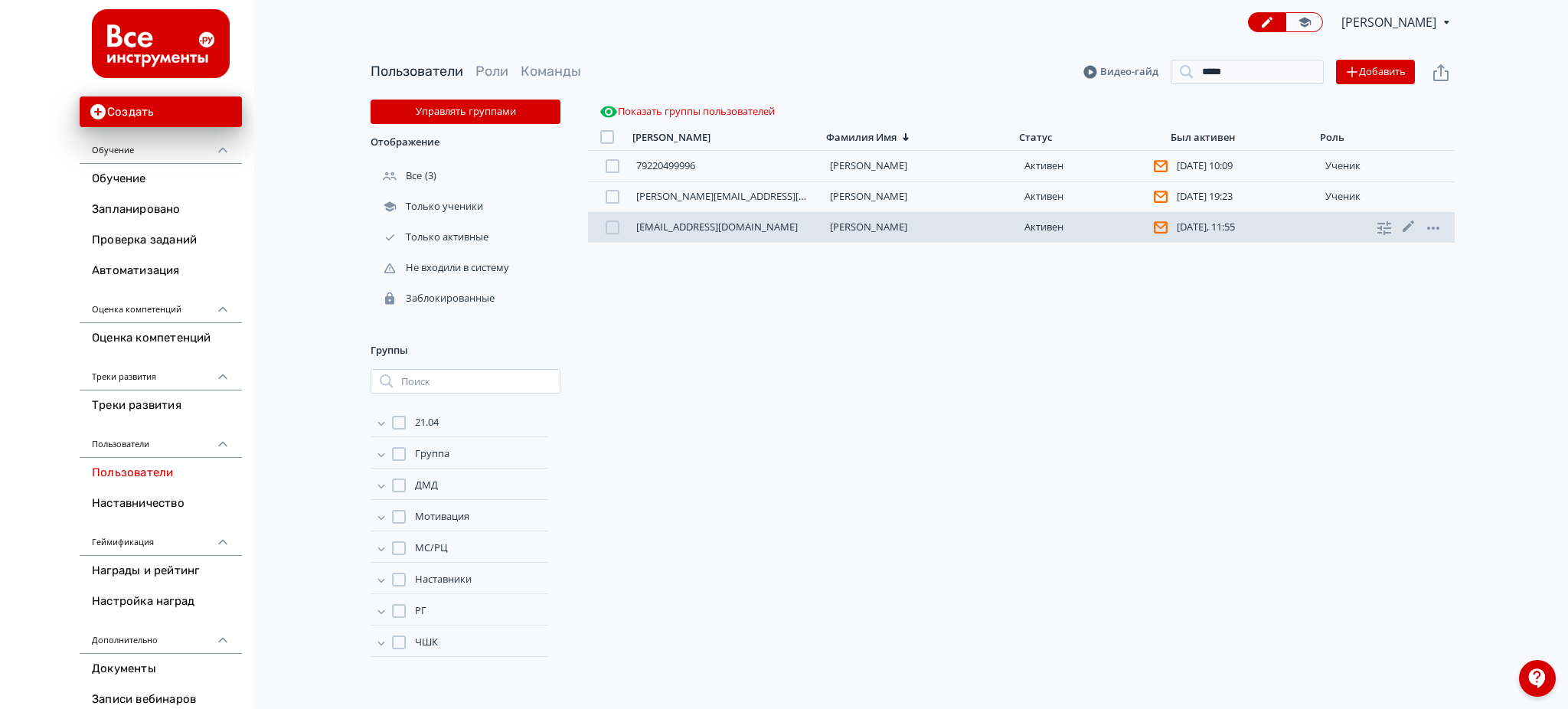
click at [884, 227] on link "[PERSON_NAME]" at bounding box center [869, 227] width 77 height 14
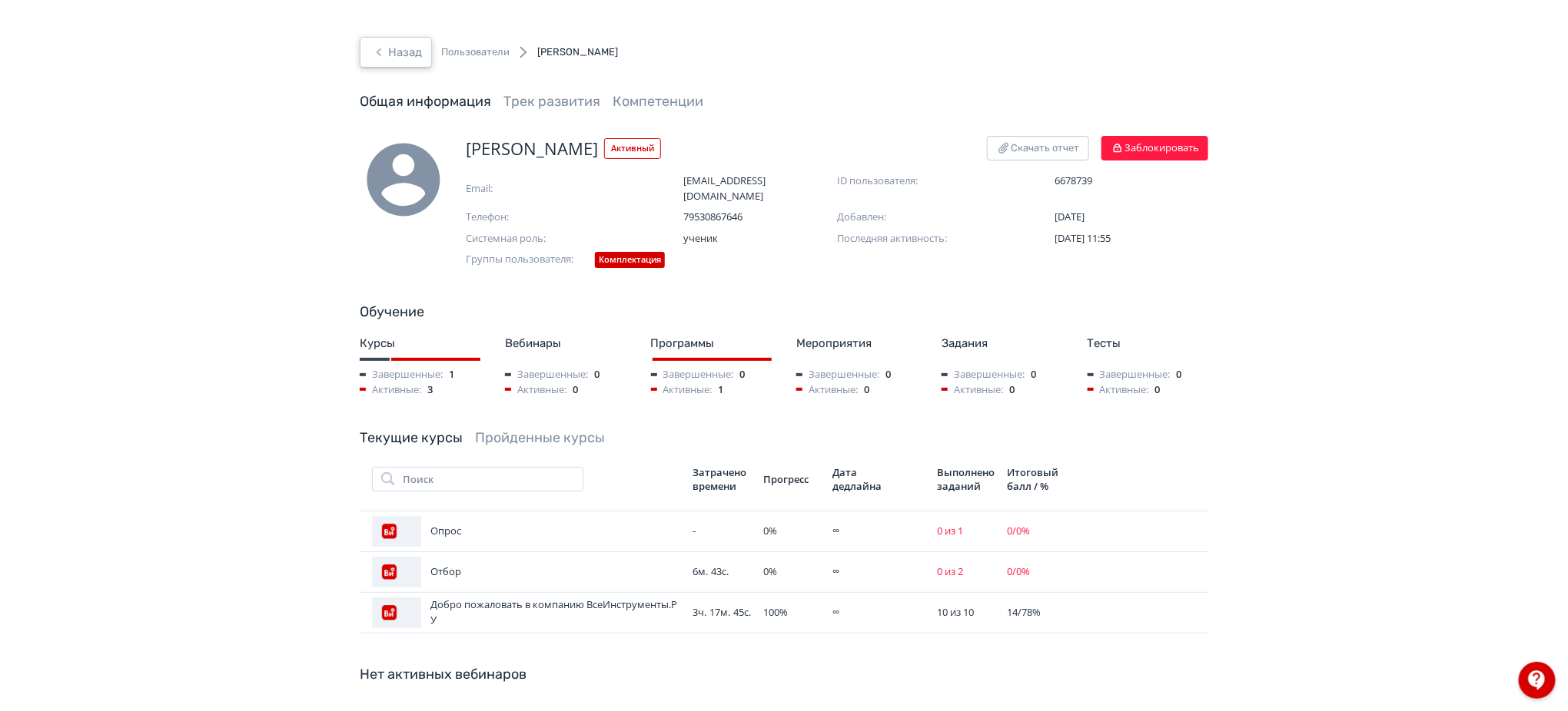
click at [384, 53] on icon "button" at bounding box center [379, 52] width 18 height 18
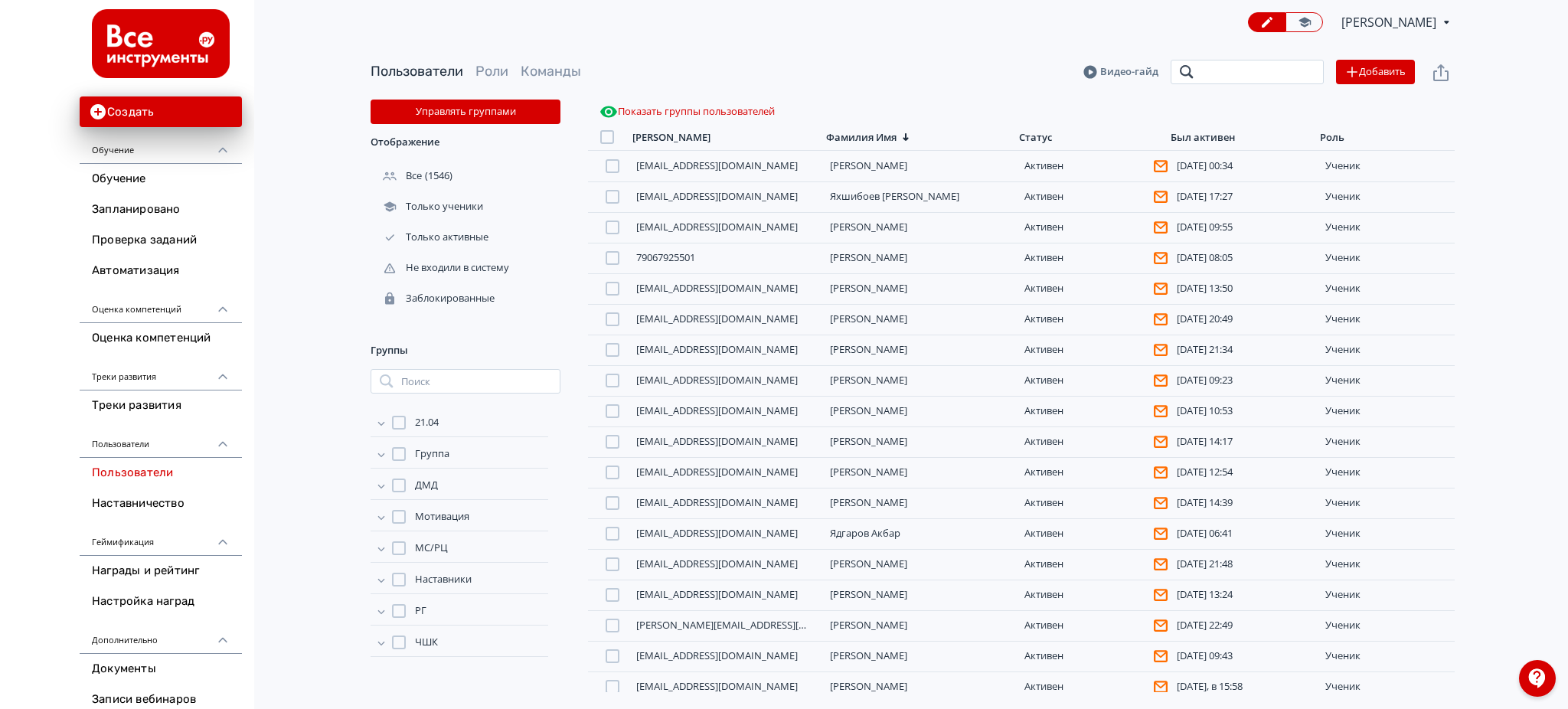
click at [1259, 67] on input "search" at bounding box center [1247, 72] width 153 height 24
